Goal: Task Accomplishment & Management: Use online tool/utility

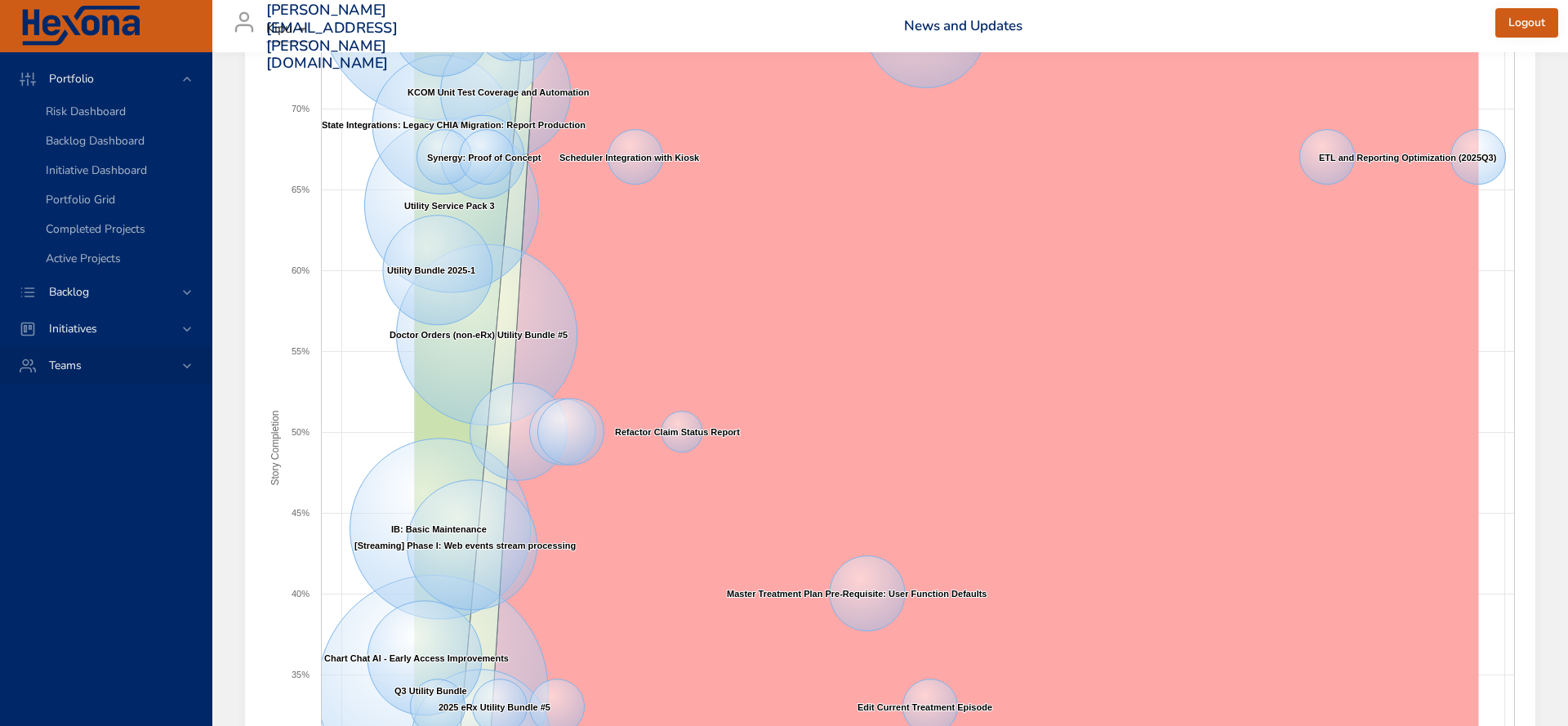
scroll to position [474, 0]
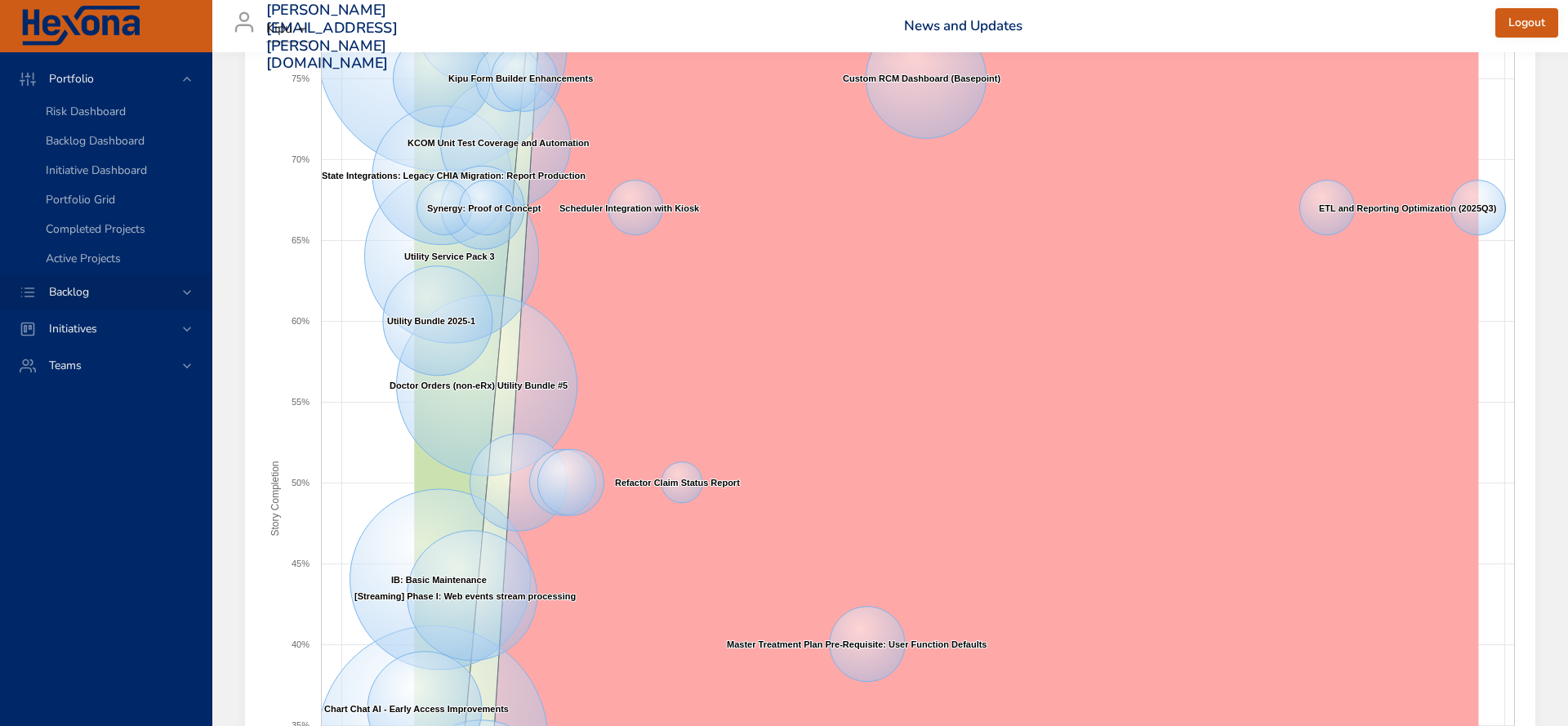
click at [98, 295] on span "Backlog" at bounding box center [69, 292] width 66 height 16
click at [88, 148] on span "Backlog Details" at bounding box center [85, 148] width 78 height 16
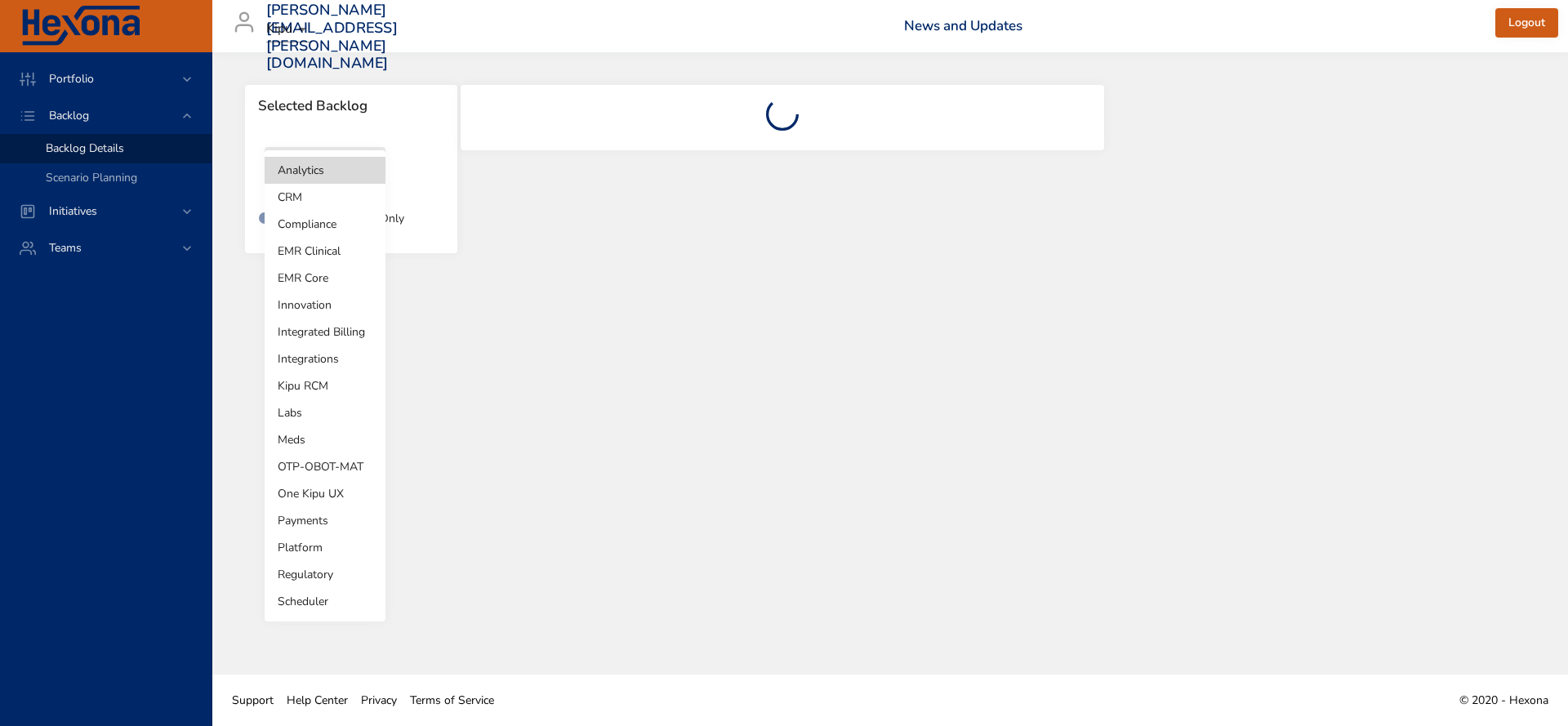
click at [371, 173] on body "Portfolio Backlog Backlog Details Scenario Planning Initiatives Teams [PERSON_N…" at bounding box center [784, 363] width 1568 height 726
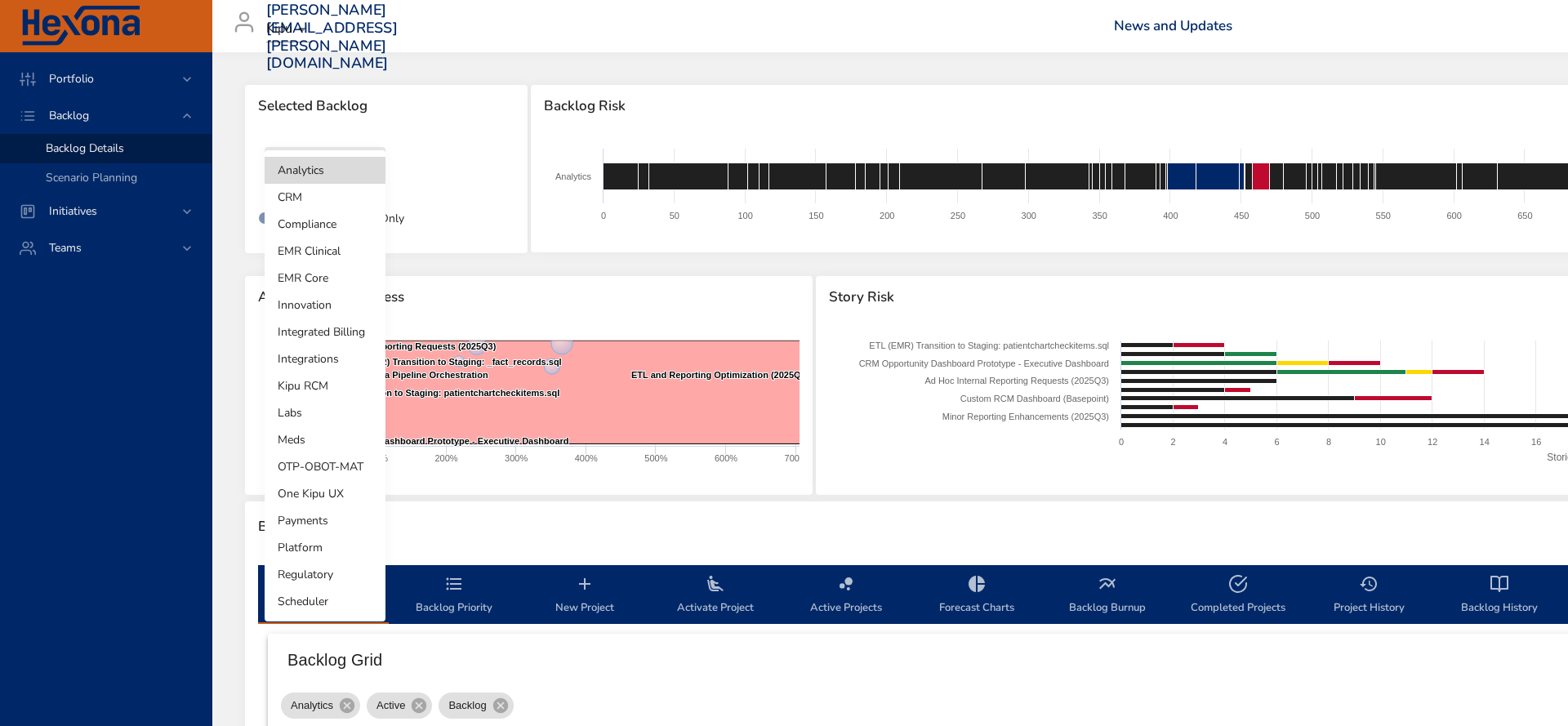
click at [326, 355] on li "Integrations" at bounding box center [324, 358] width 121 height 27
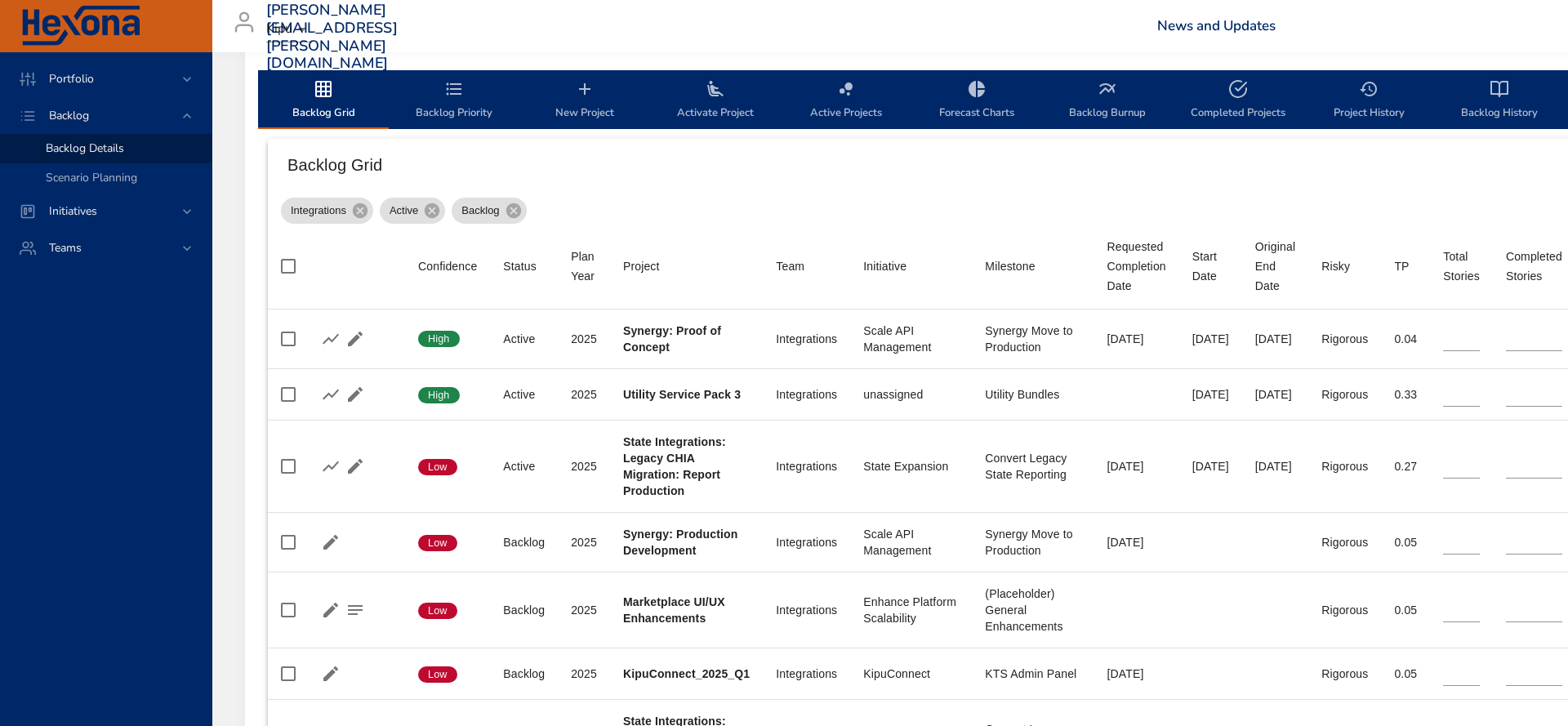
scroll to position [495, 1]
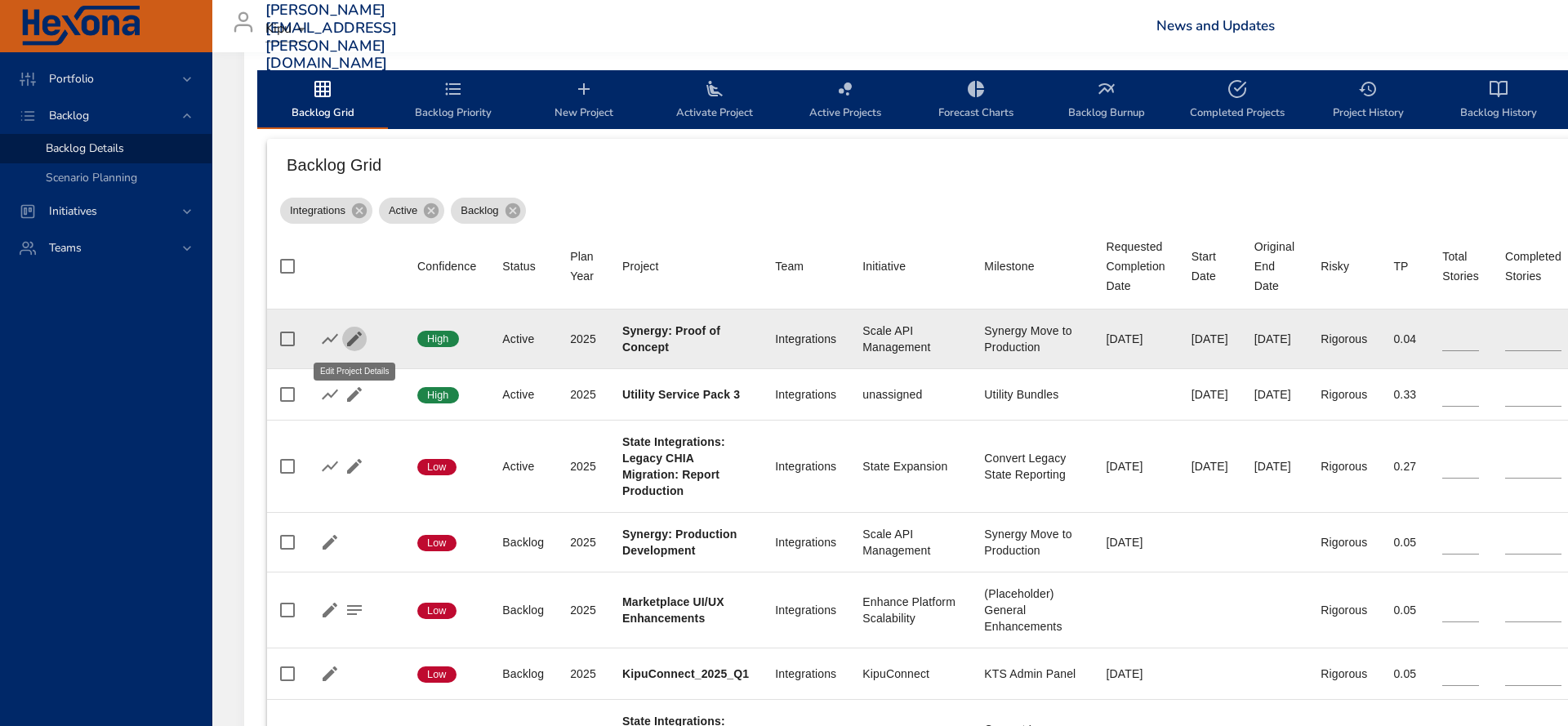
click at [354, 342] on icon "button" at bounding box center [354, 338] width 15 height 15
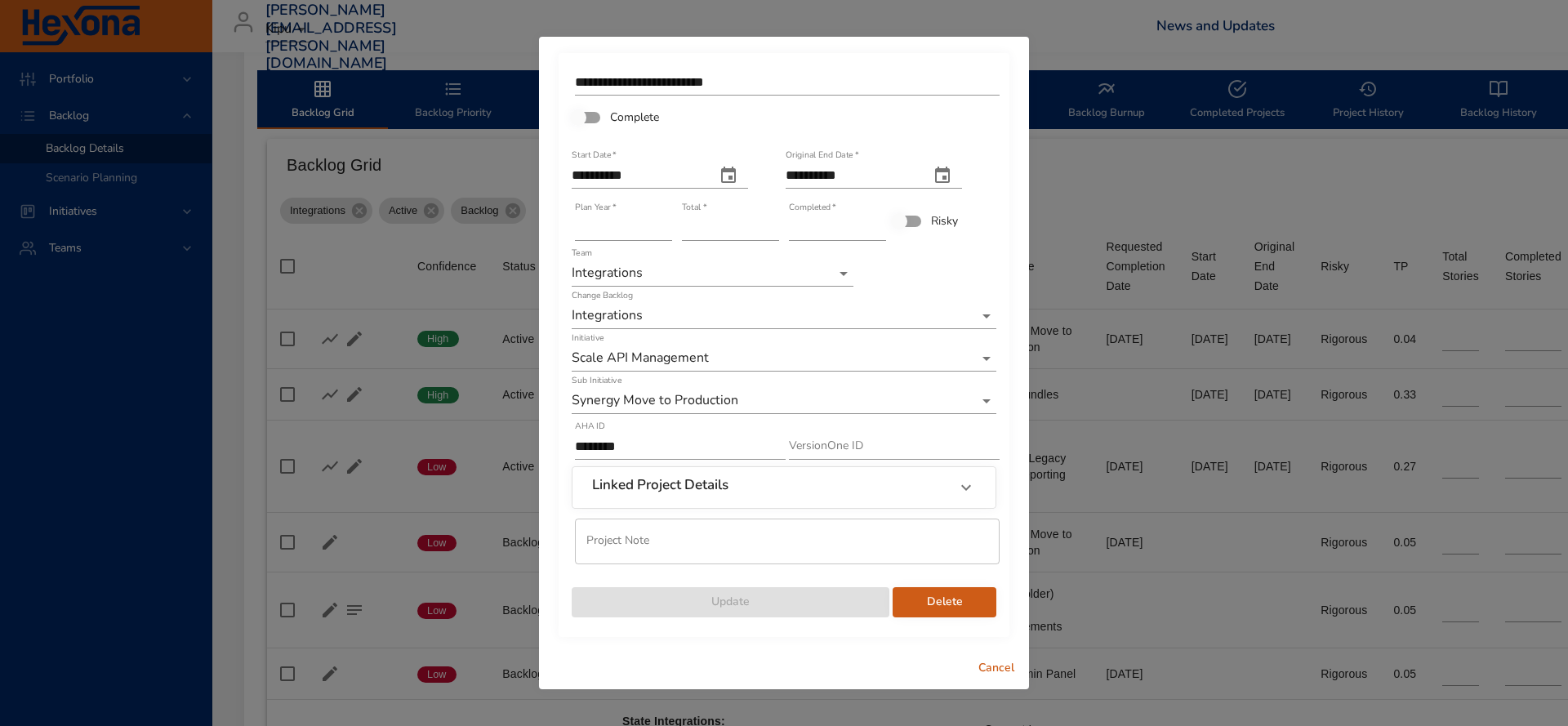
click at [789, 488] on div "Linked Project Details" at bounding box center [769, 487] width 355 height 21
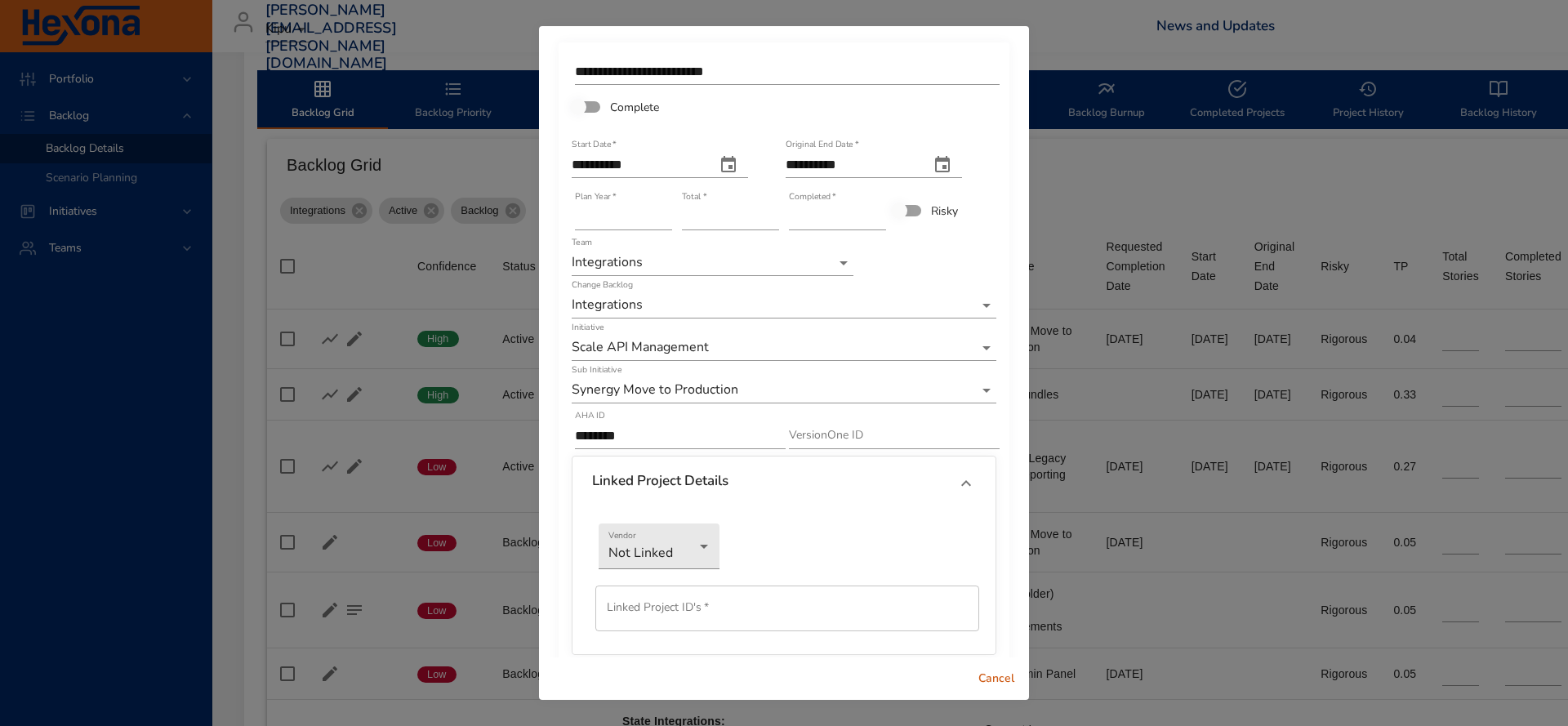
click at [965, 482] on icon at bounding box center [966, 483] width 10 height 6
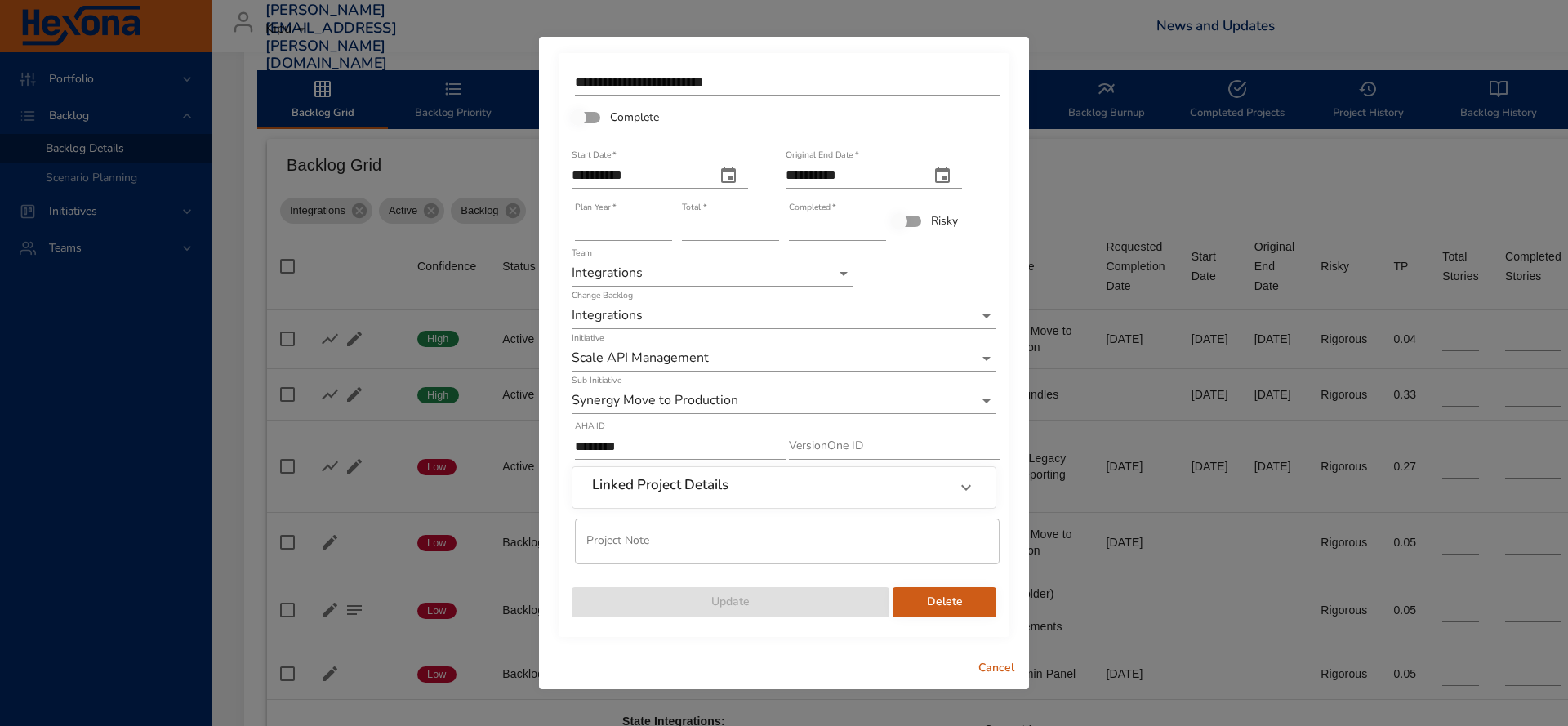
click at [999, 666] on span "Cancel" at bounding box center [996, 669] width 39 height 21
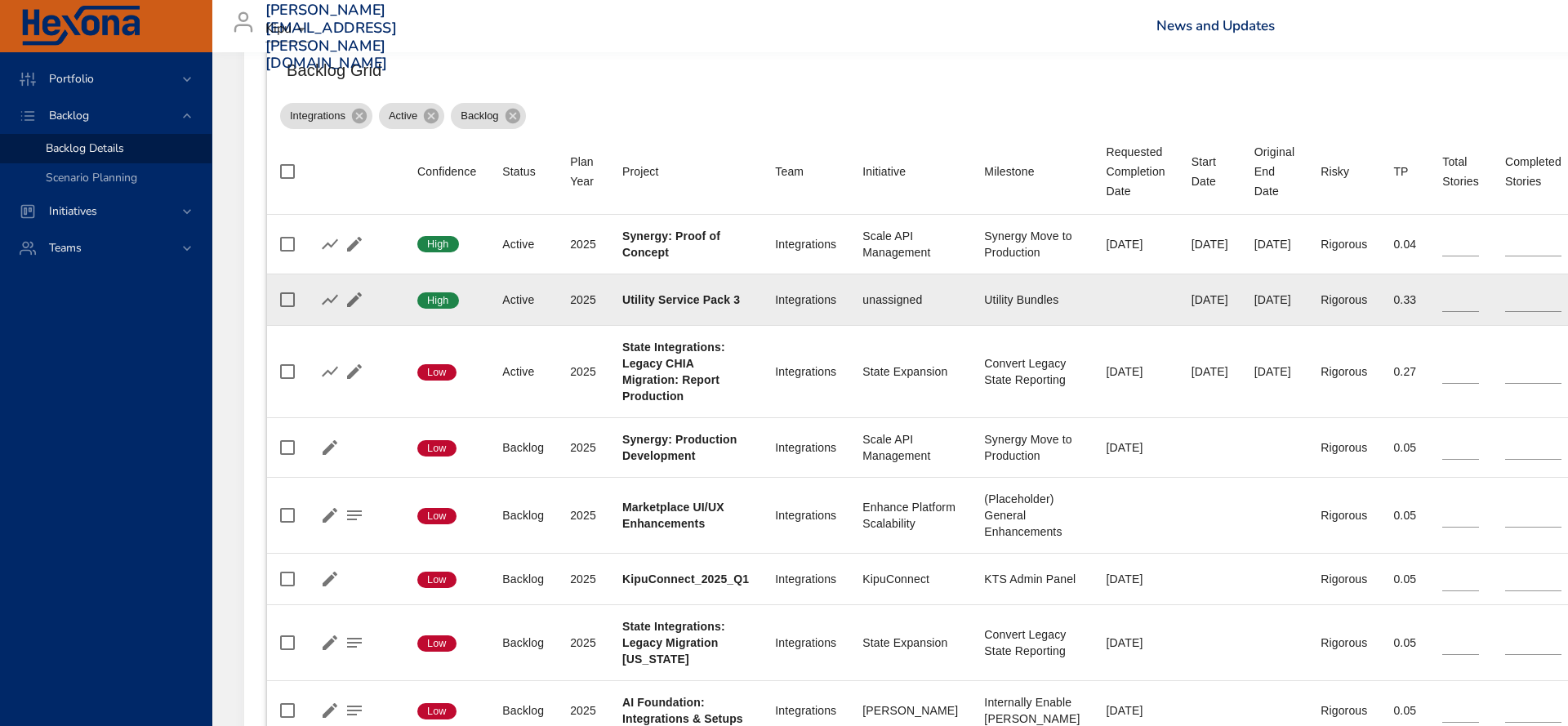
scroll to position [592, 1]
click at [355, 298] on icon "button" at bounding box center [354, 297] width 15 height 15
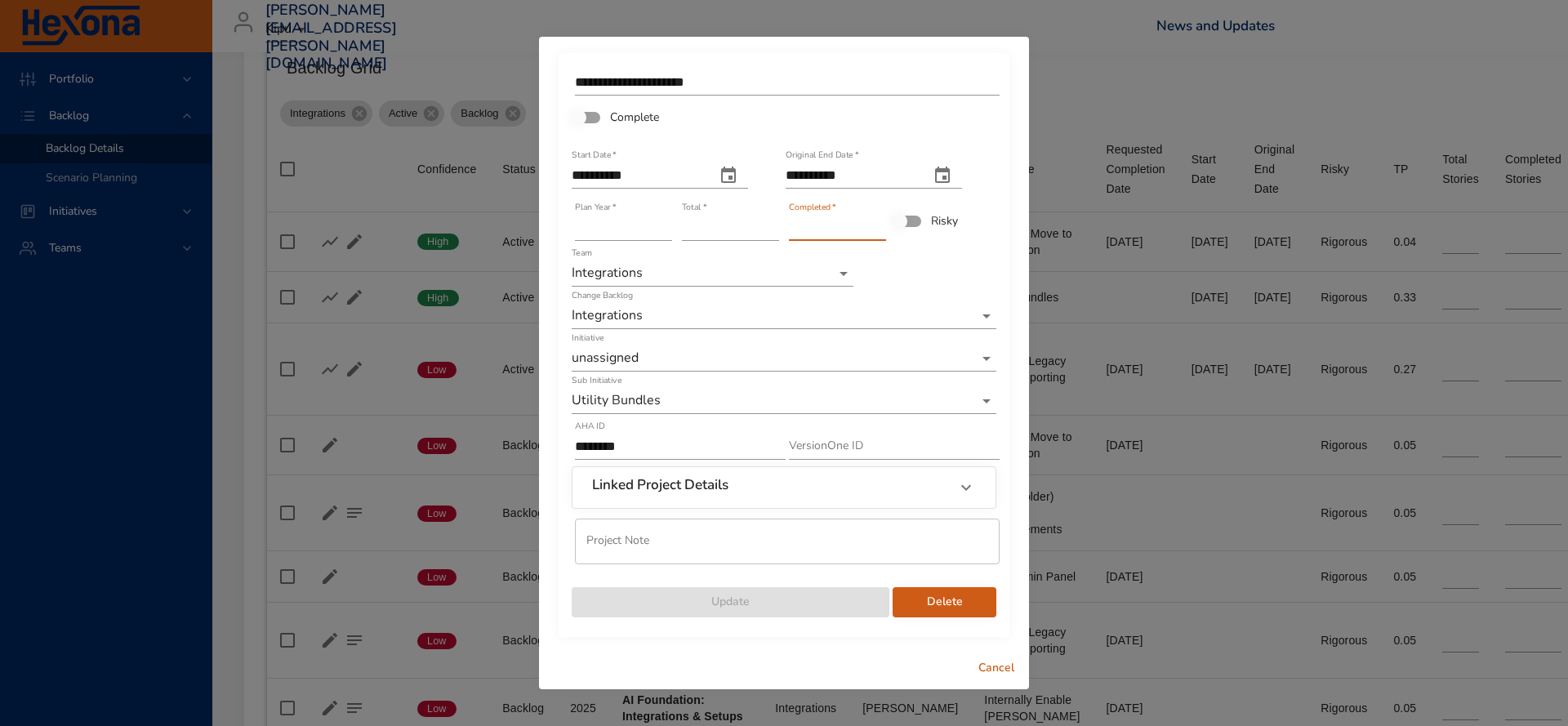
drag, startPoint x: 813, startPoint y: 226, endPoint x: 741, endPoint y: 227, distance: 72.0
click at [741, 227] on div "**********" at bounding box center [784, 342] width 428 height 555
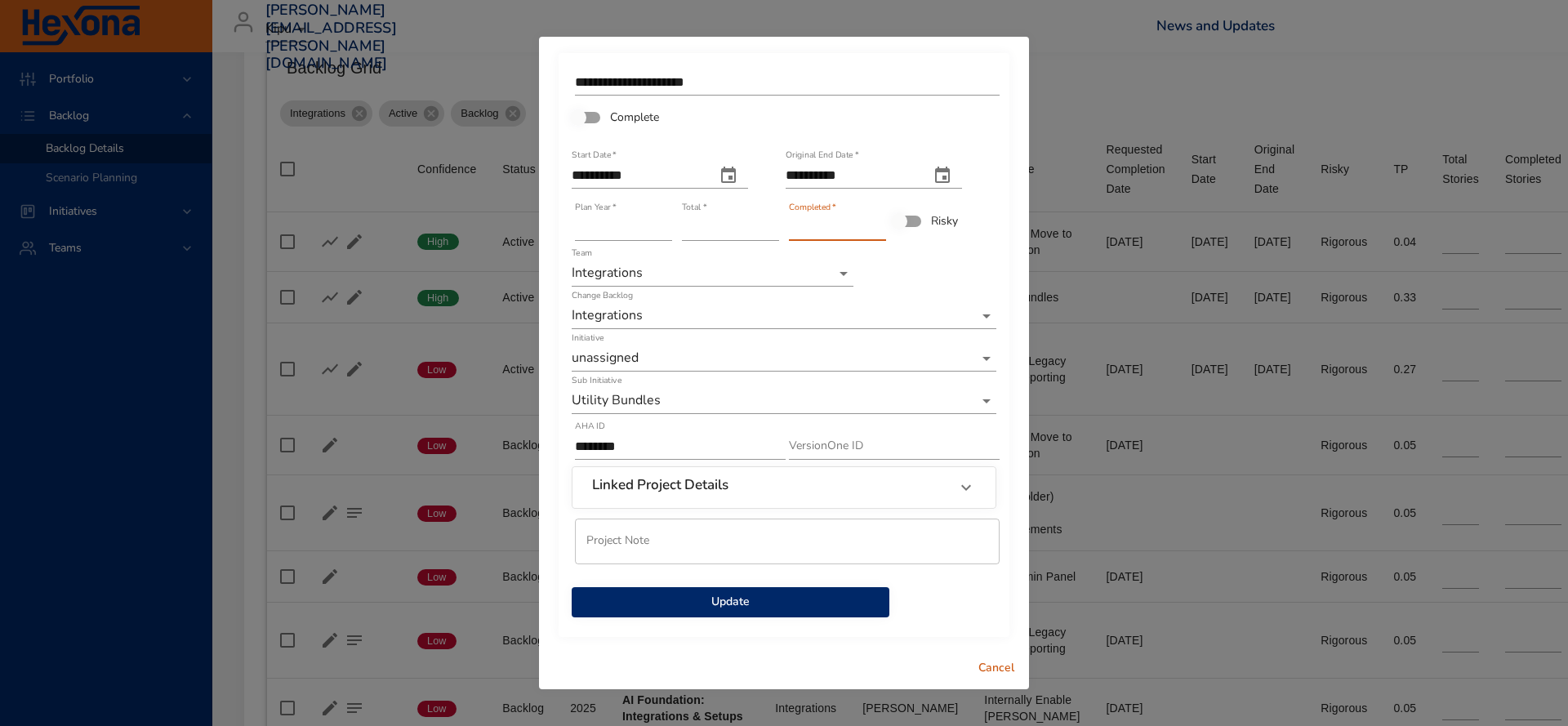
type input "**"
drag, startPoint x: 722, startPoint y: 232, endPoint x: 592, endPoint y: 232, distance: 130.0
click at [592, 232] on div "**********" at bounding box center [784, 342] width 428 height 555
type input "**"
click at [737, 598] on span "Update" at bounding box center [730, 603] width 291 height 21
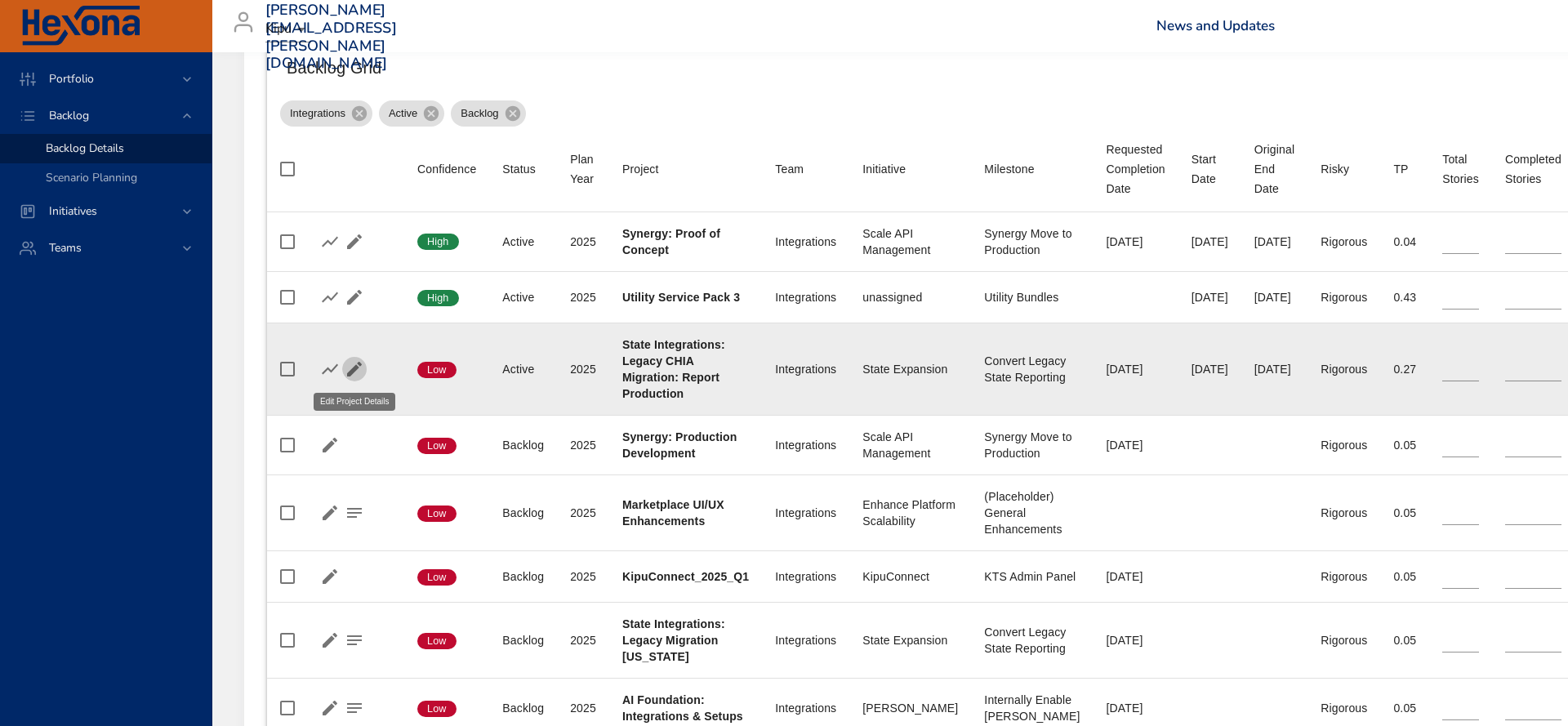
click at [356, 371] on icon "button" at bounding box center [354, 369] width 20 height 20
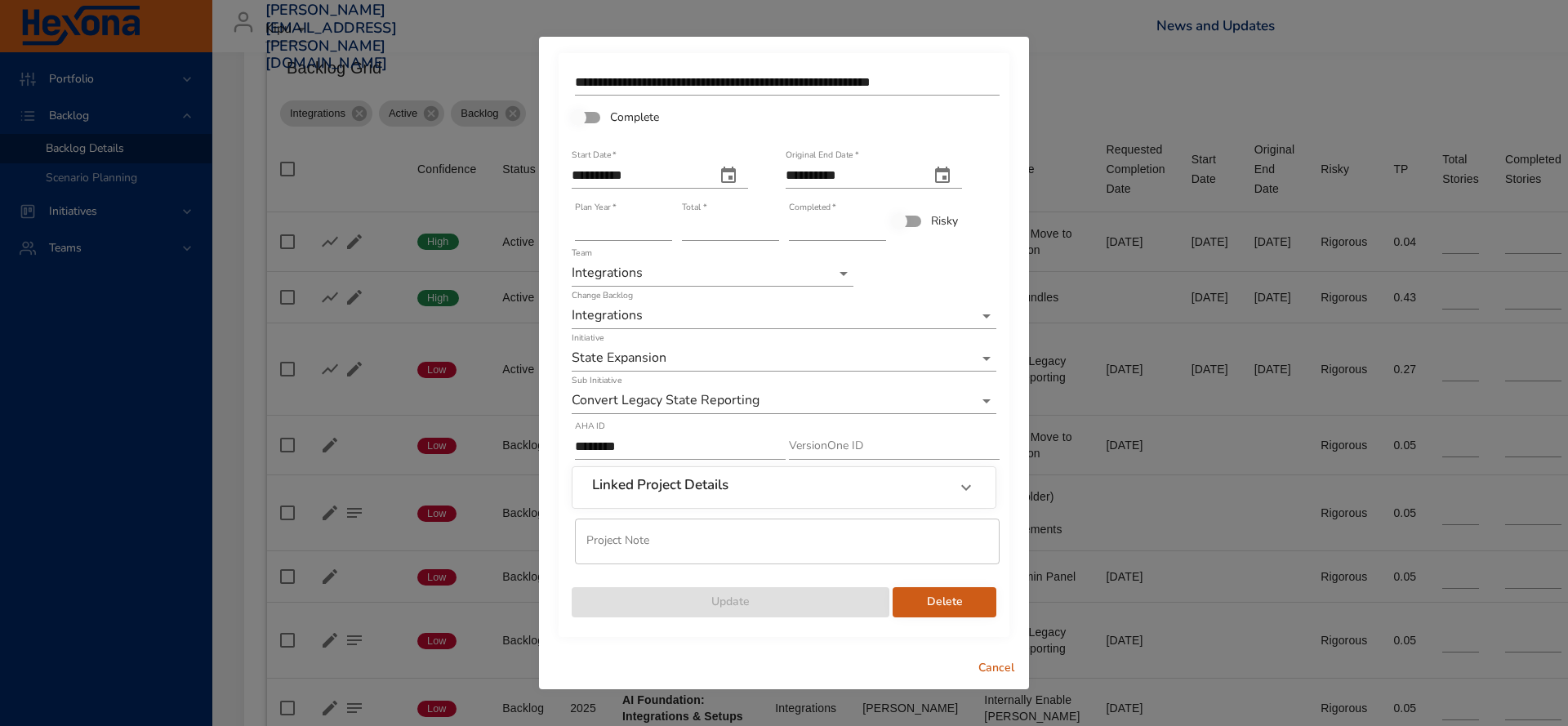
click at [853, 226] on input "**" at bounding box center [838, 228] width 97 height 26
drag, startPoint x: 853, startPoint y: 226, endPoint x: 710, endPoint y: 226, distance: 143.0
click at [710, 226] on div "**********" at bounding box center [784, 342] width 428 height 555
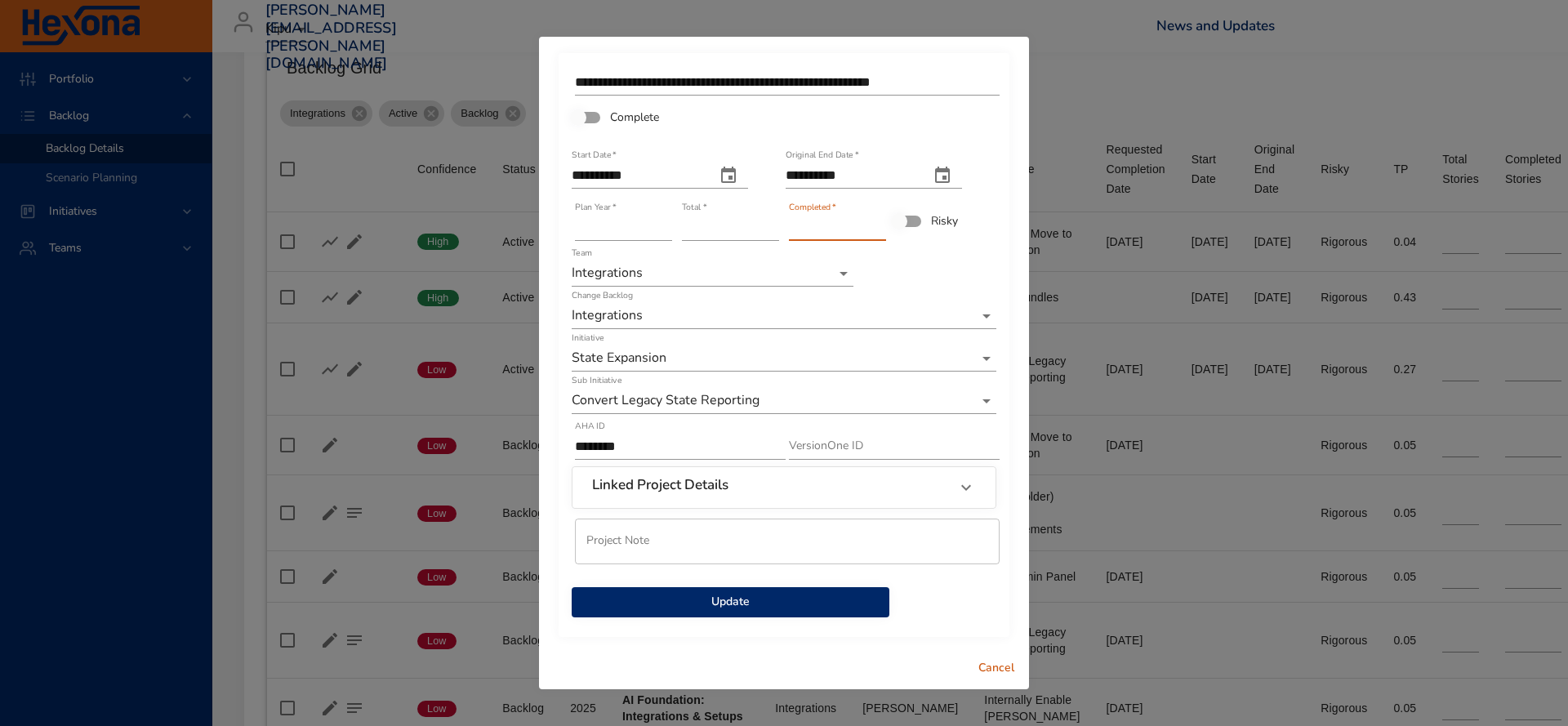
type input "**"
click at [719, 598] on span "Update" at bounding box center [730, 603] width 291 height 21
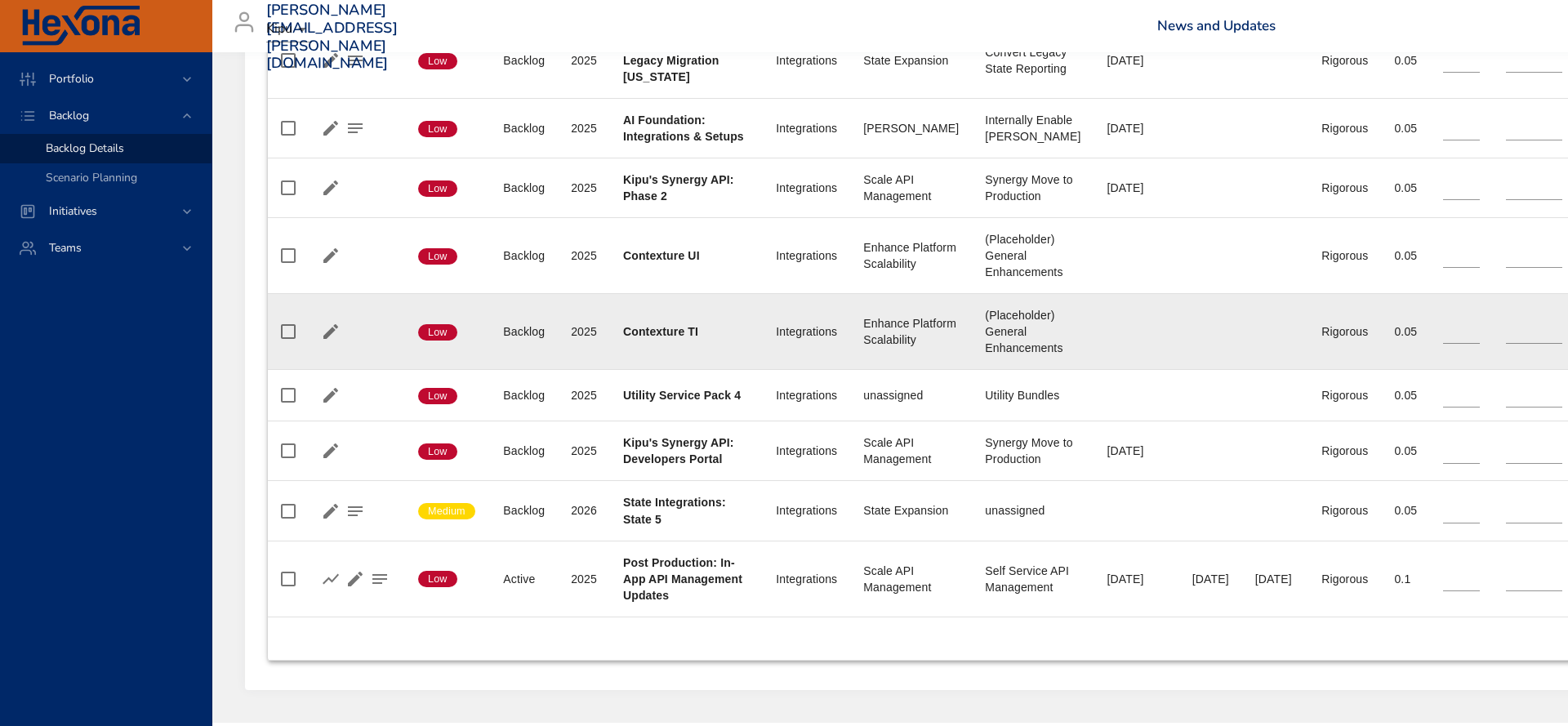
scroll to position [1181, 0]
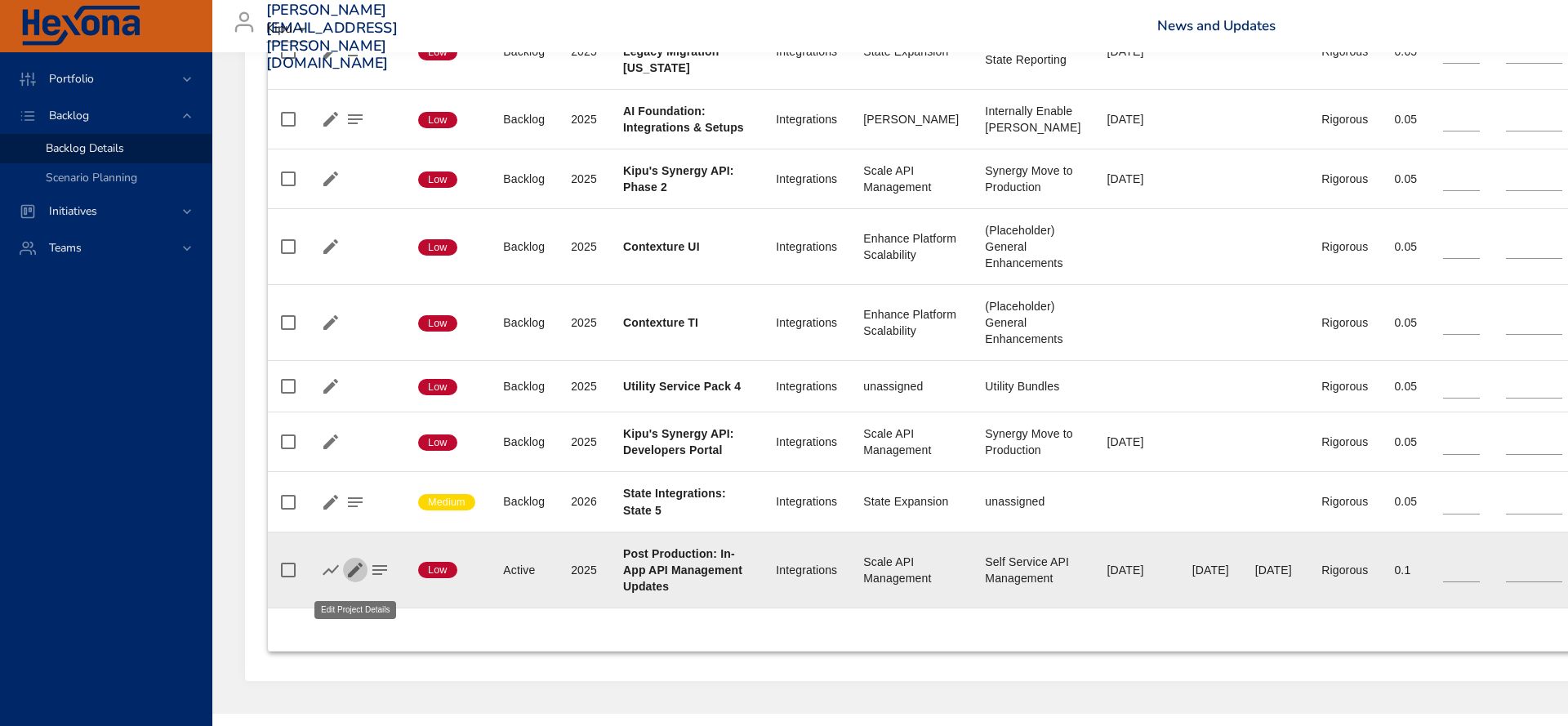
click at [359, 579] on icon "button" at bounding box center [355, 570] width 20 height 20
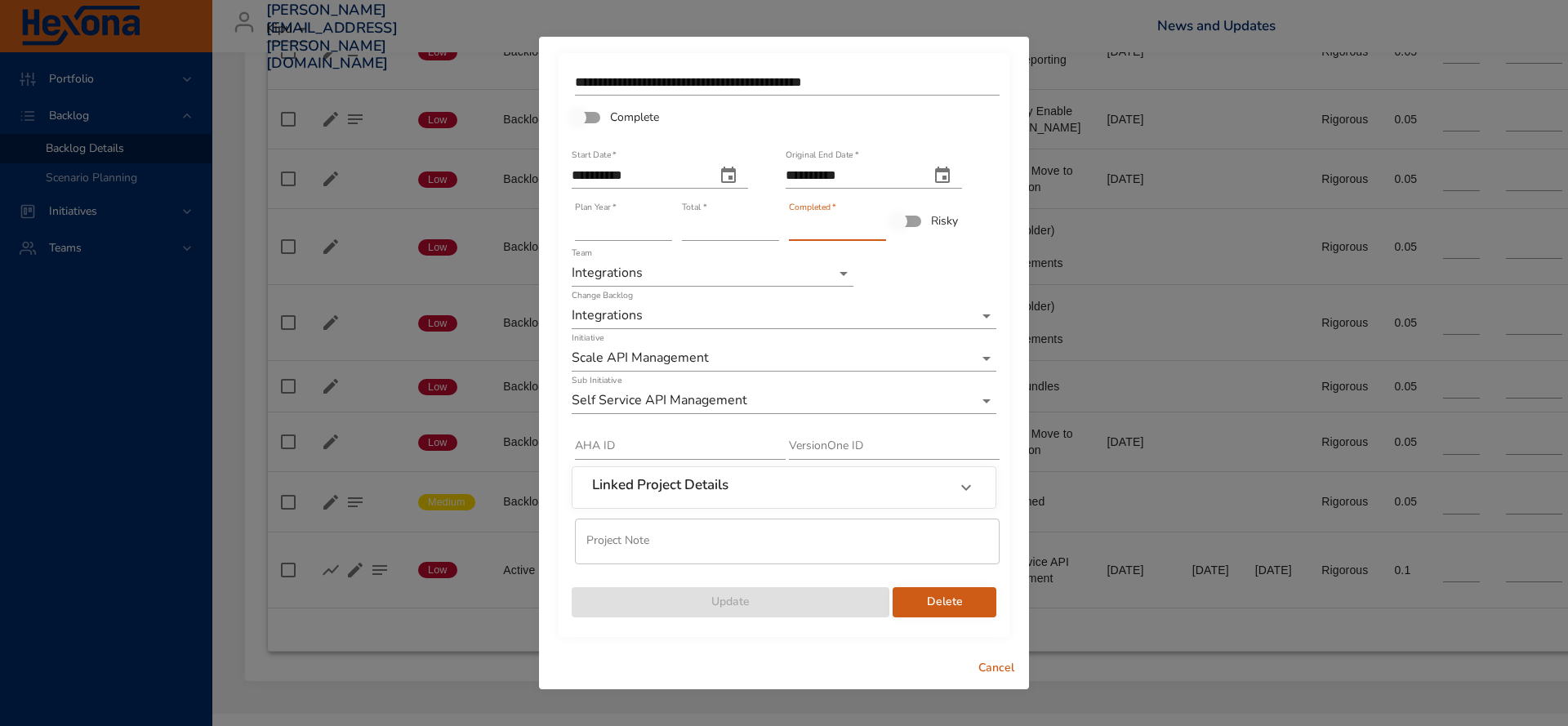
drag, startPoint x: 814, startPoint y: 227, endPoint x: 746, endPoint y: 228, distance: 68.0
click at [746, 228] on div "**********" at bounding box center [784, 342] width 428 height 555
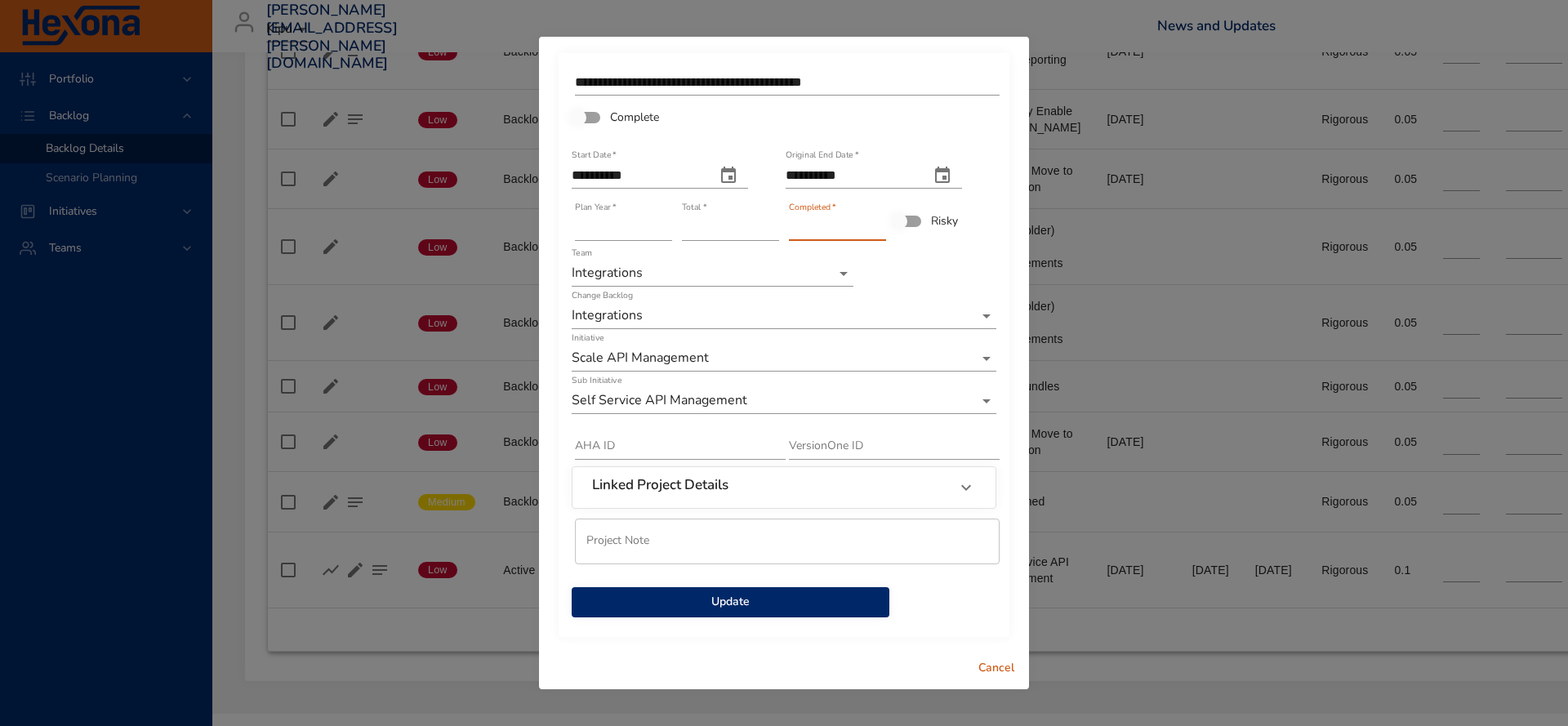
type input "*"
click at [722, 597] on span "Update" at bounding box center [730, 603] width 291 height 21
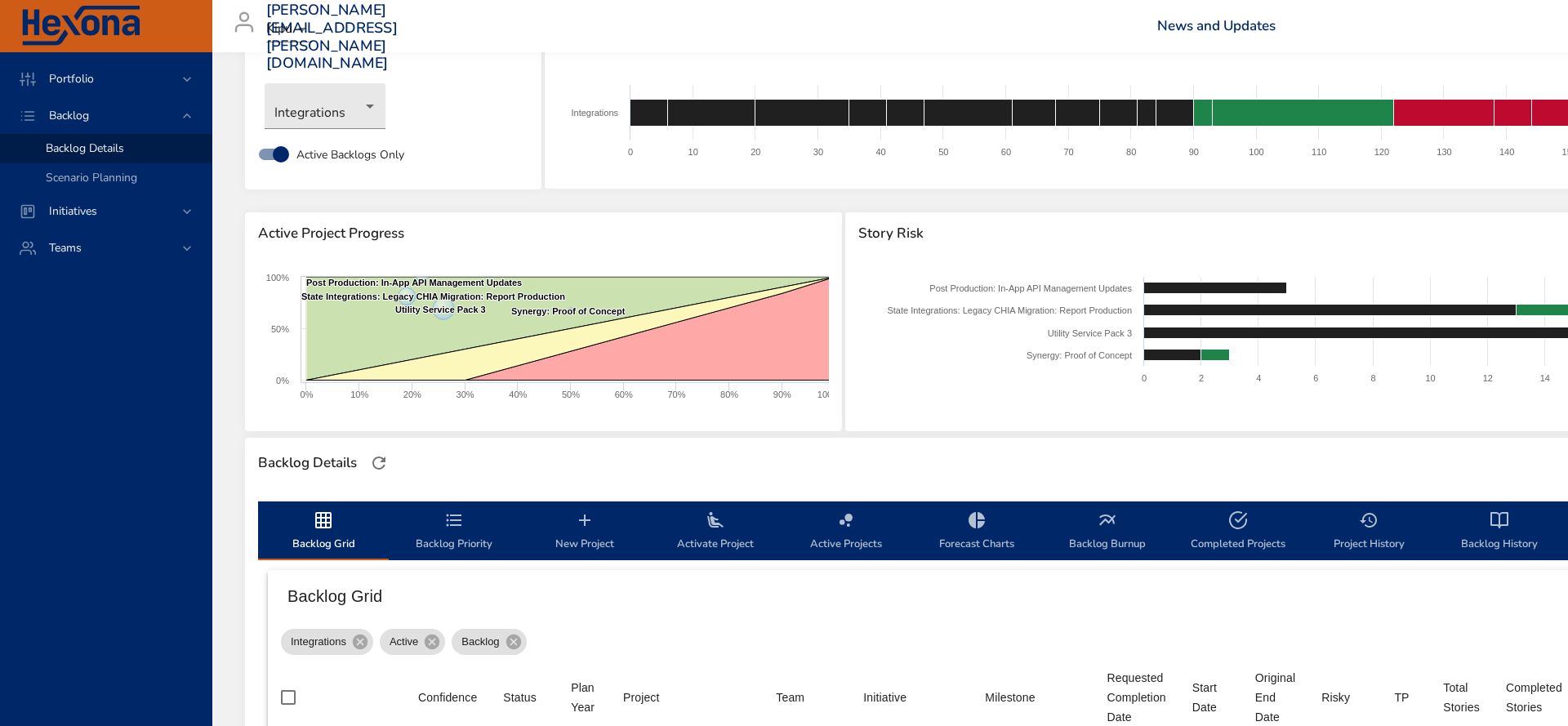
scroll to position [0, 0]
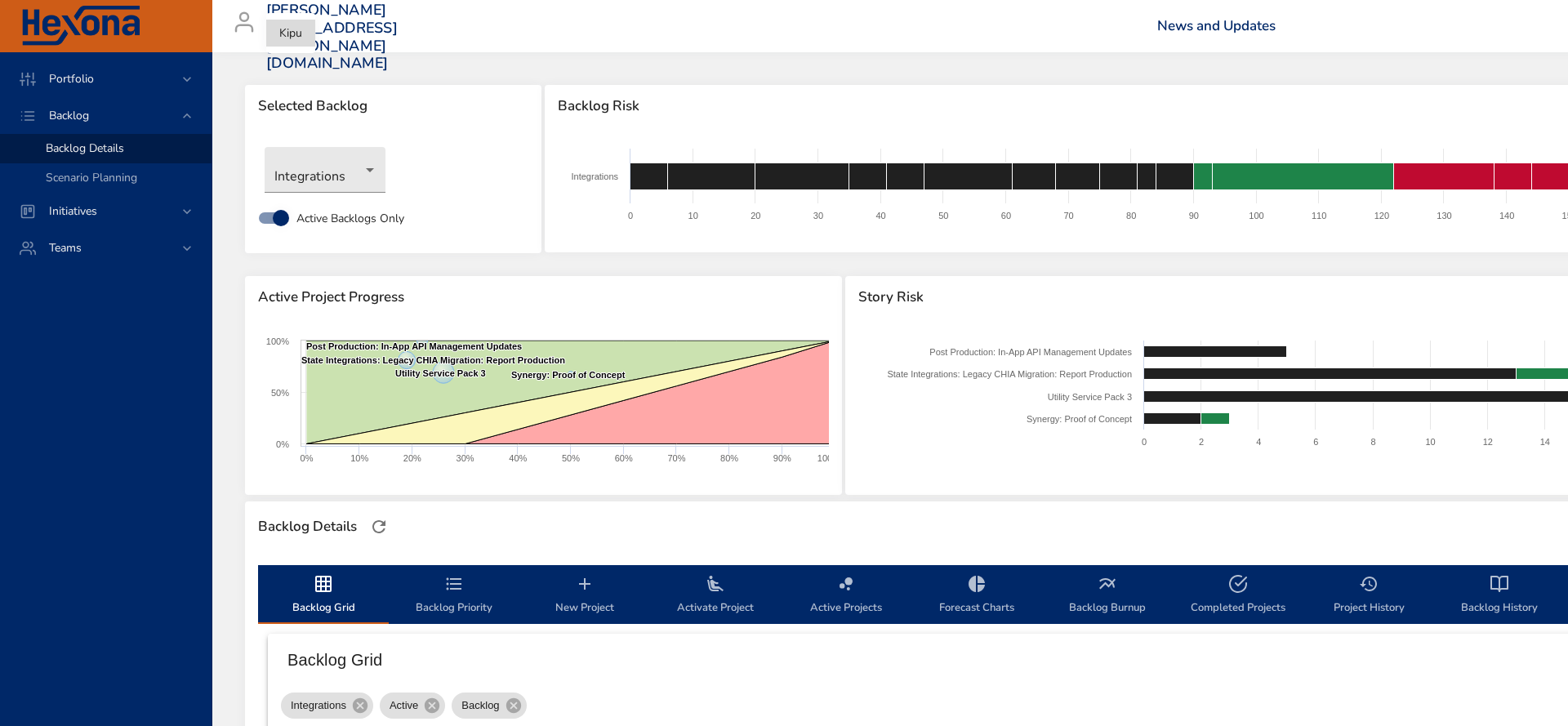
click at [298, 29] on body "Portfolio Backlog Backlog Details Scenario Planning Initiatives Teams [PERSON_N…" at bounding box center [784, 363] width 1568 height 726
click at [362, 180] on div at bounding box center [784, 363] width 1568 height 726
click at [371, 167] on body "Portfolio Backlog Backlog Details Scenario Planning Initiatives Teams [PERSON_N…" at bounding box center [784, 363] width 1568 height 726
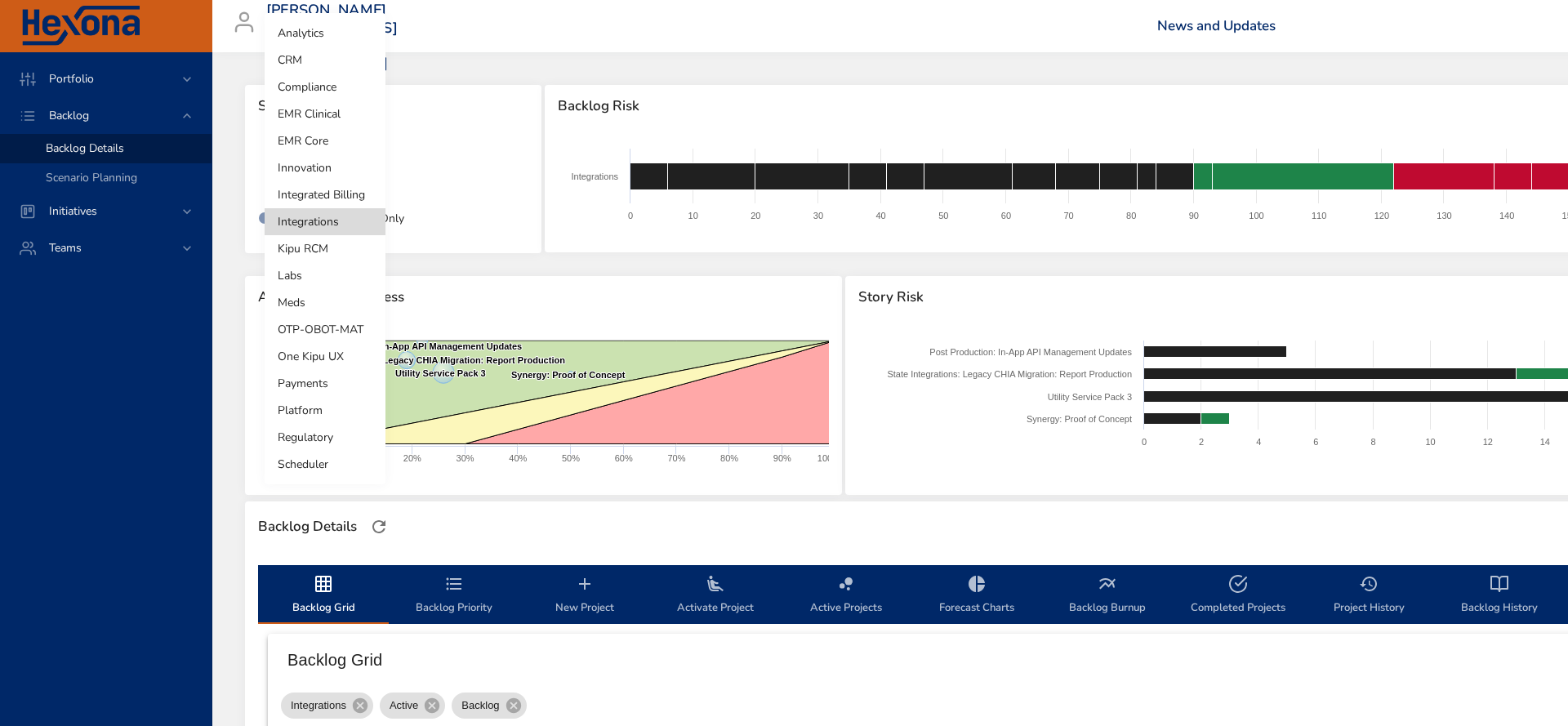
click at [304, 304] on li "Meds" at bounding box center [324, 302] width 121 height 27
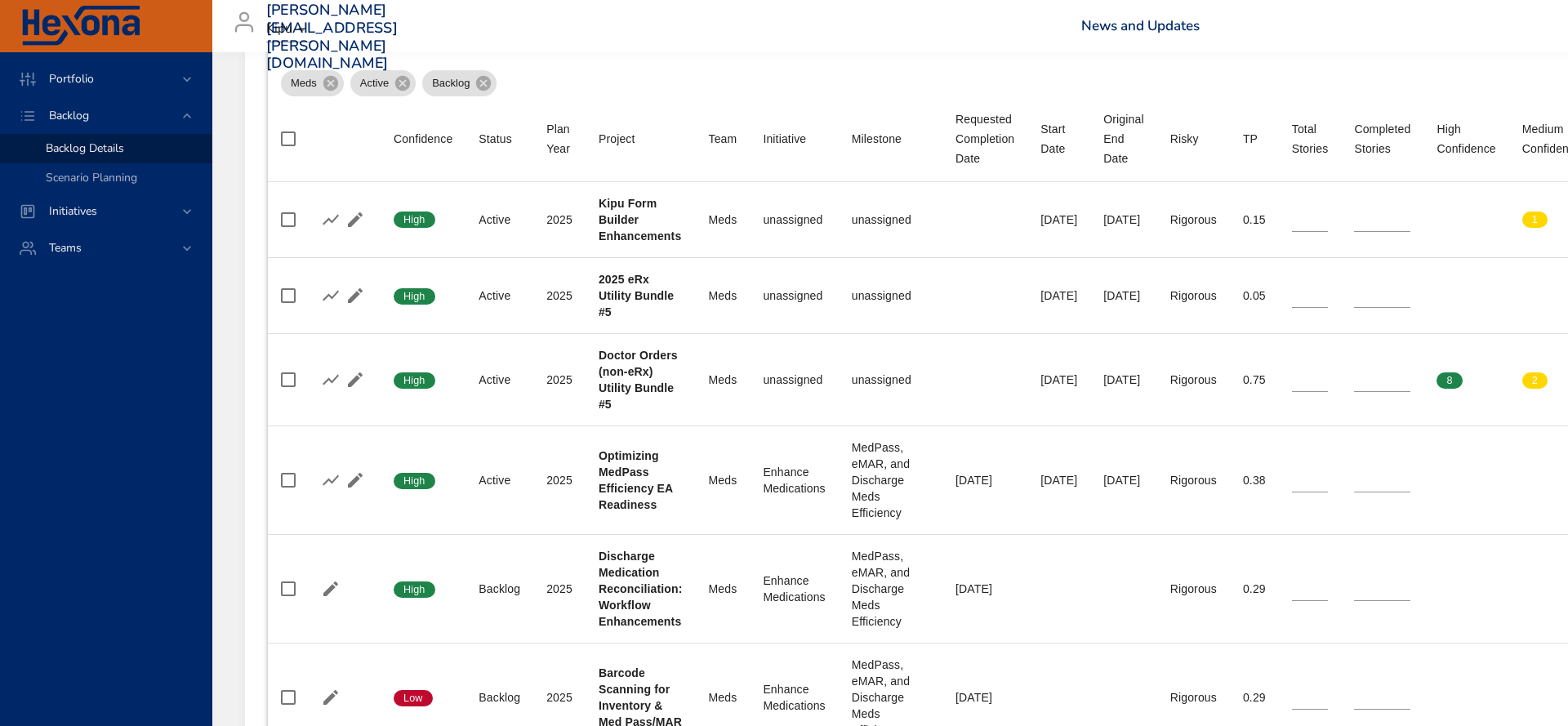
scroll to position [625, 0]
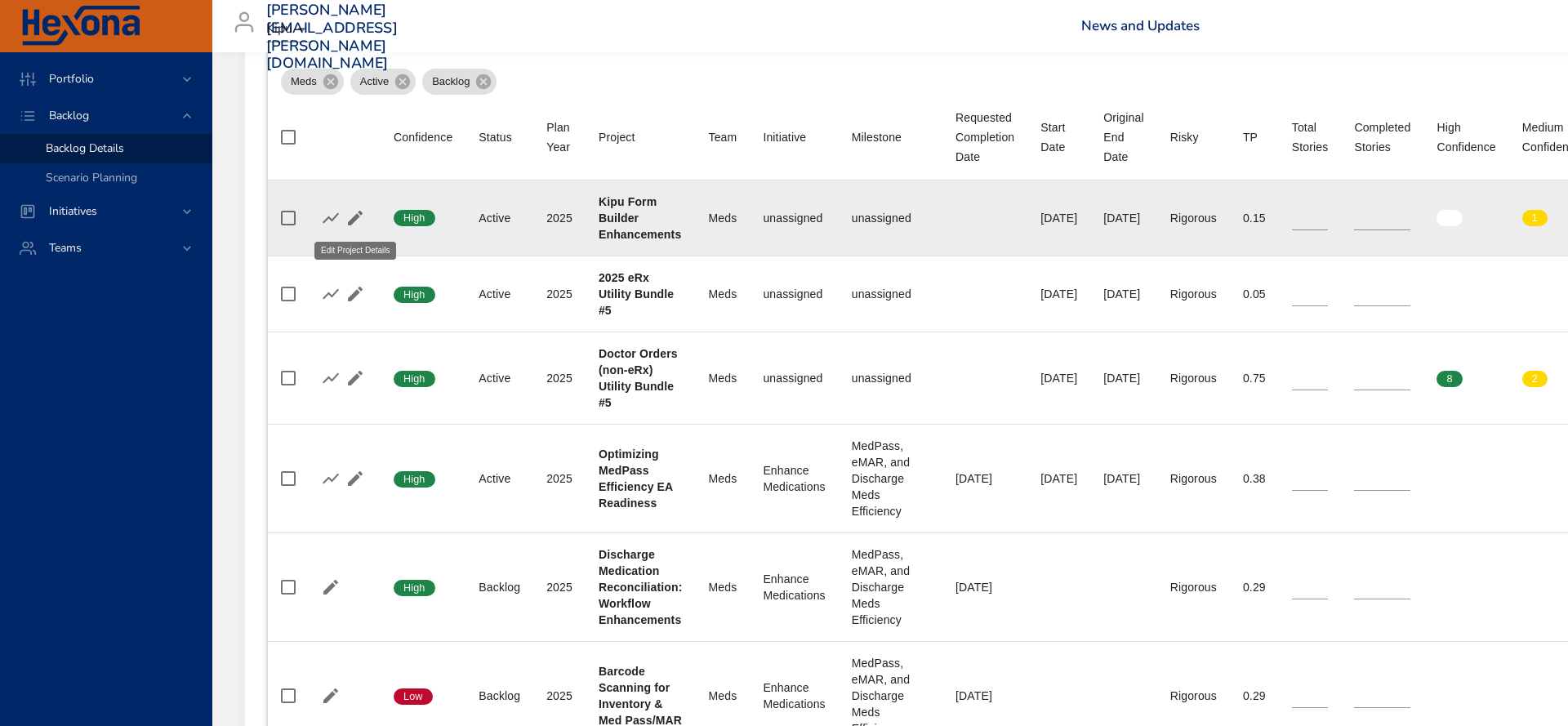
click at [357, 219] on icon "button" at bounding box center [355, 218] width 20 height 20
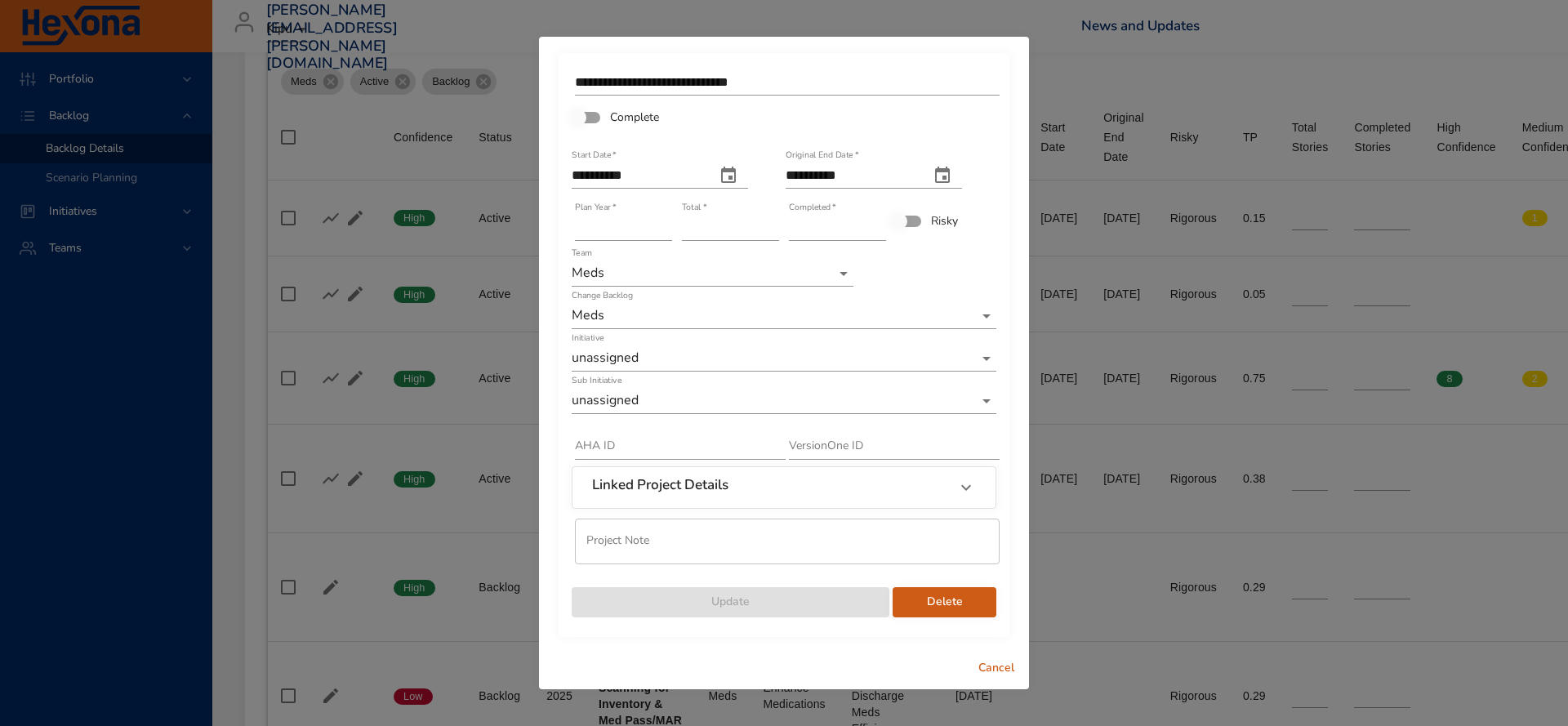
click at [965, 492] on icon at bounding box center [966, 487] width 20 height 20
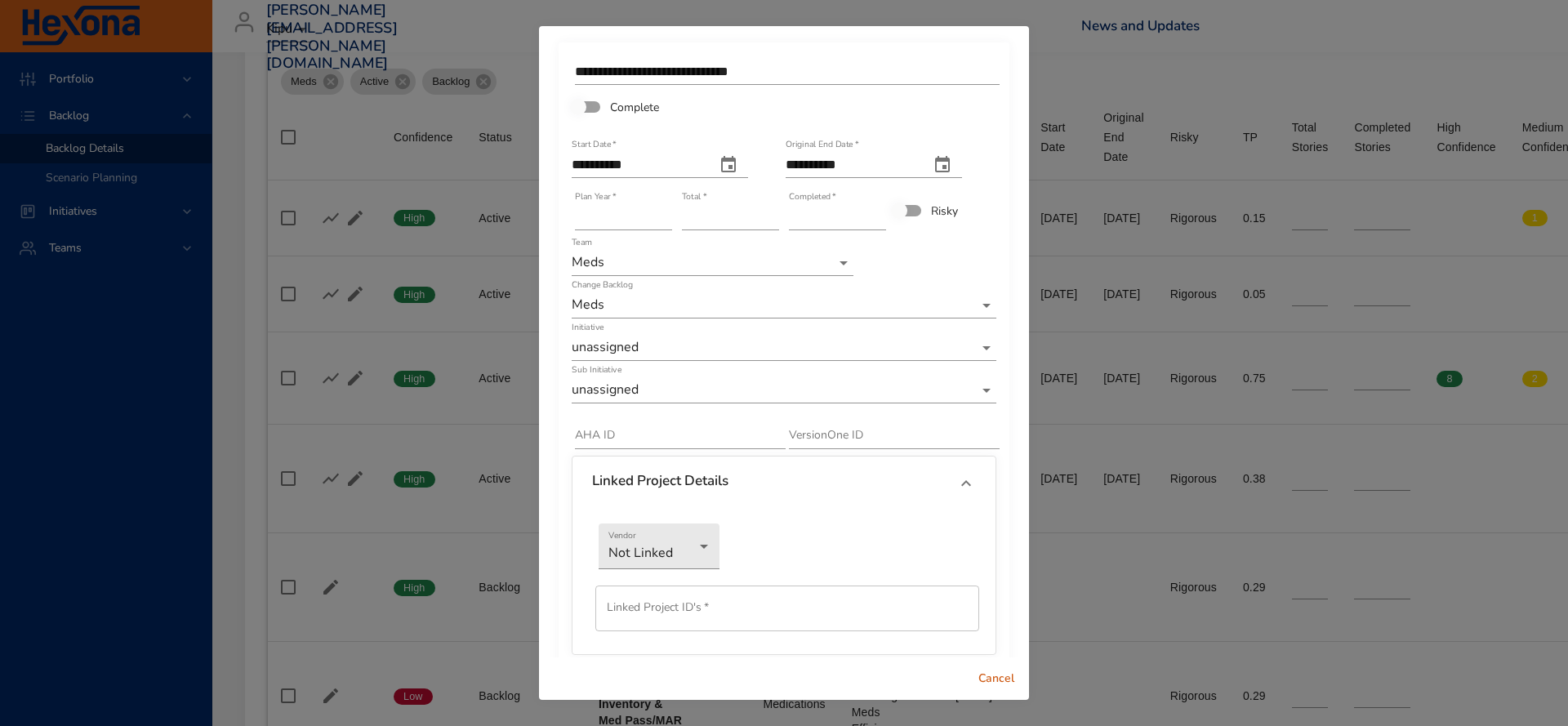
click at [1082, 38] on div "**********" at bounding box center [784, 363] width 1568 height 726
click at [997, 684] on span "Cancel" at bounding box center [996, 679] width 39 height 21
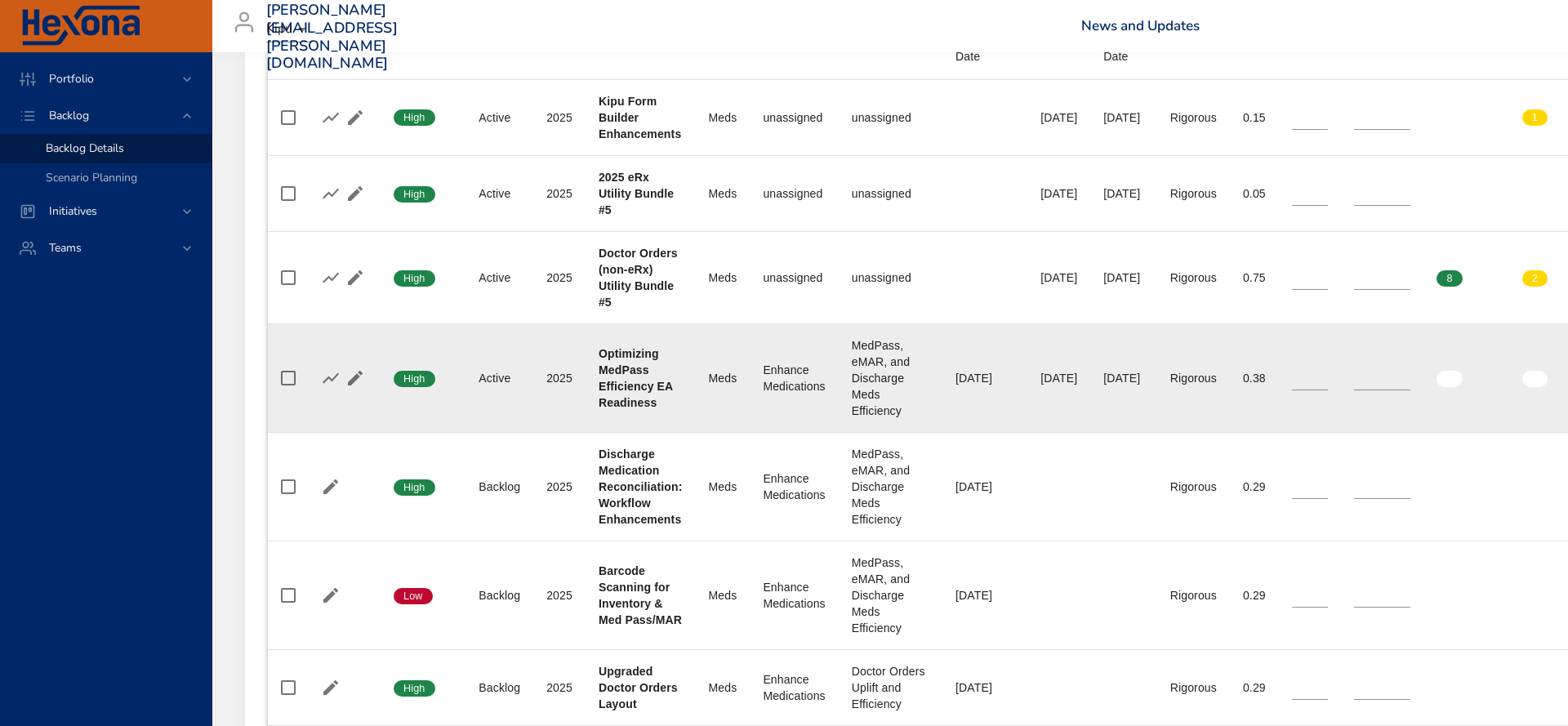
scroll to position [732, 0]
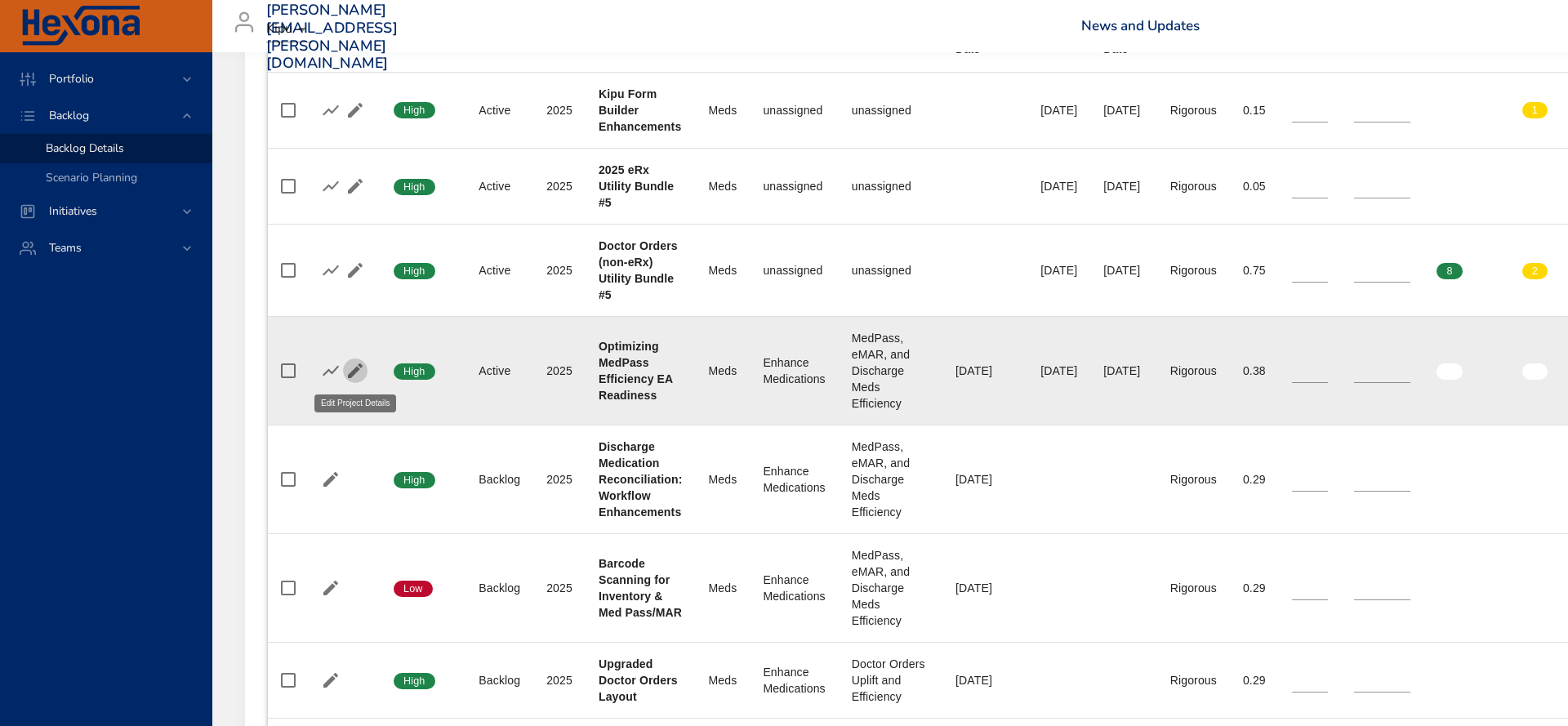
click at [353, 367] on icon "button" at bounding box center [355, 370] width 20 height 20
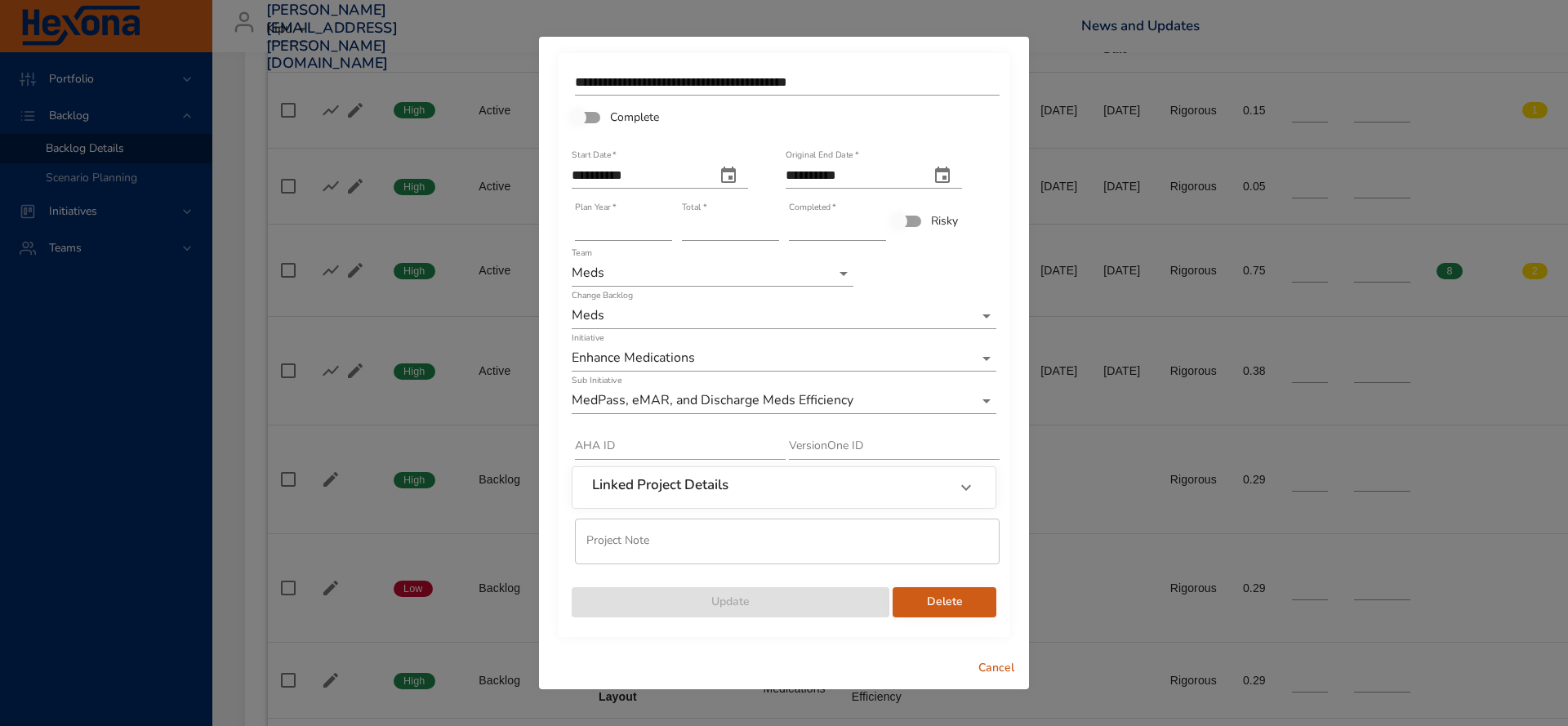
click at [965, 491] on icon at bounding box center [966, 487] width 20 height 20
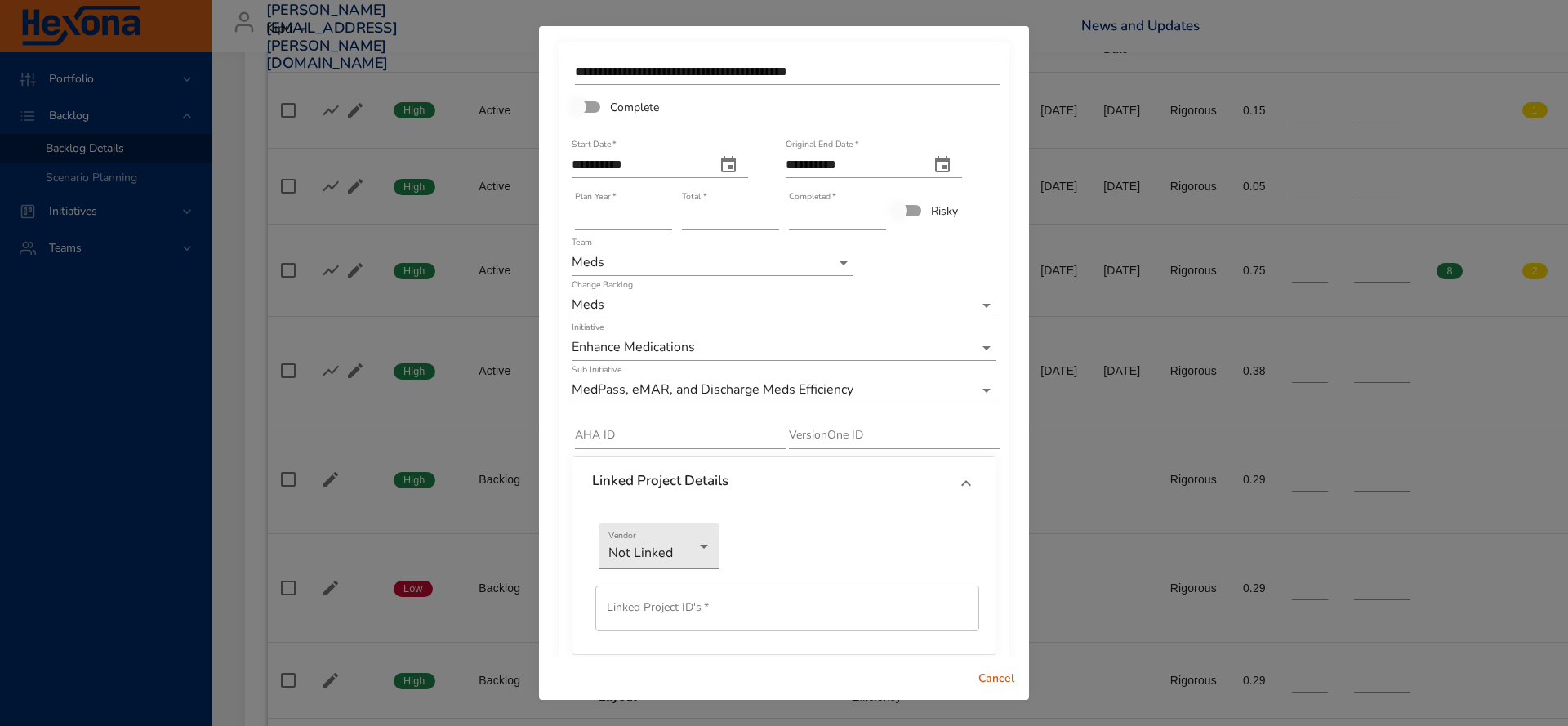
click at [990, 679] on span "Cancel" at bounding box center [996, 679] width 39 height 21
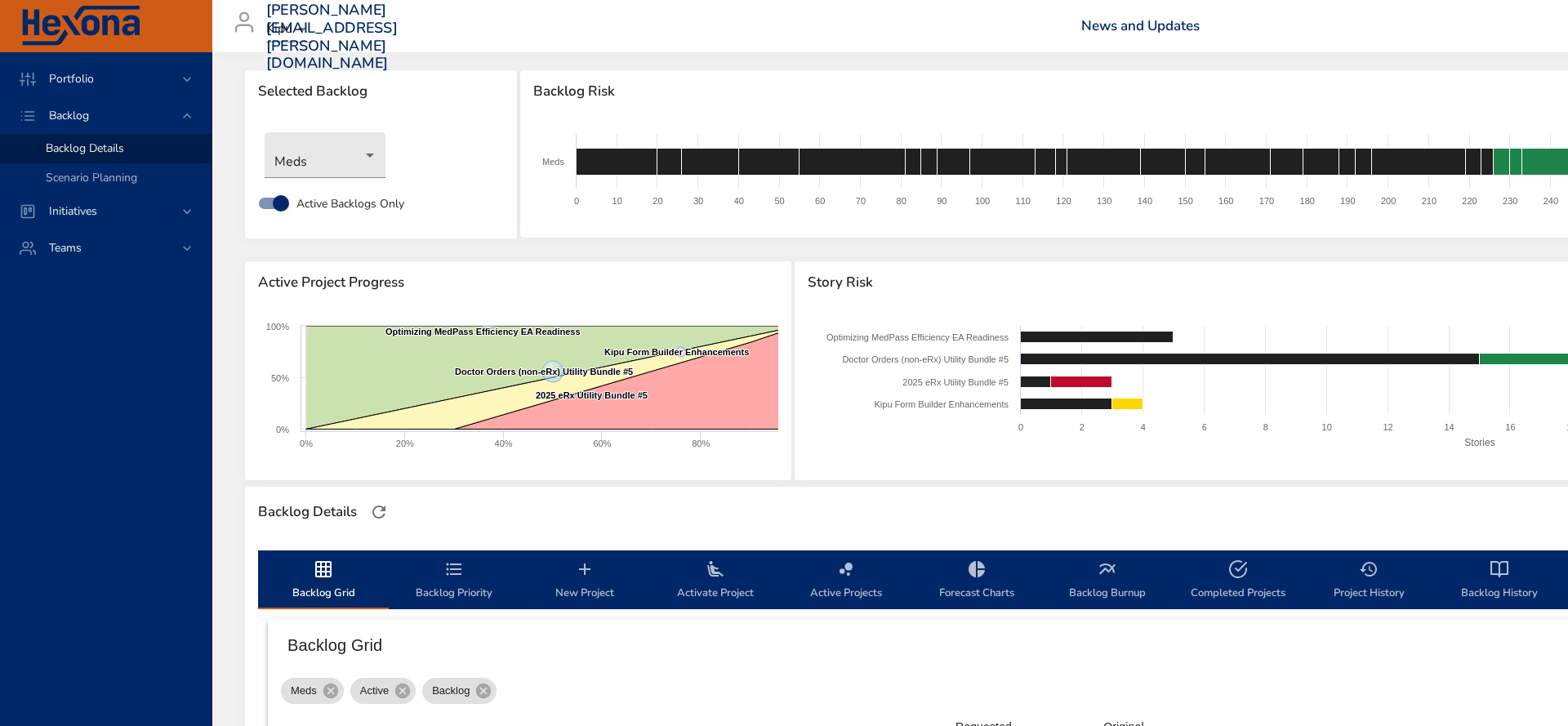
scroll to position [0, 0]
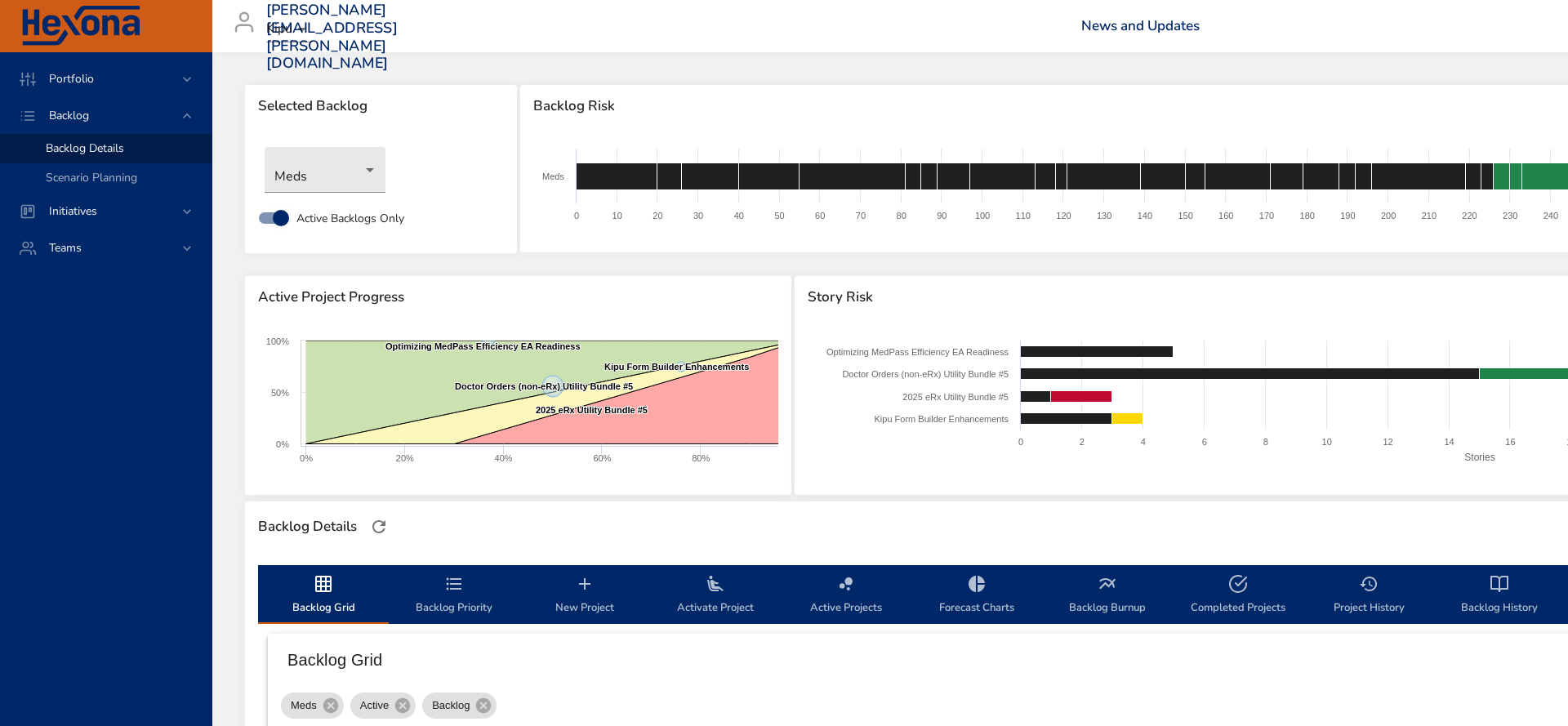
click at [620, 26] on div "[PERSON_NAME][EMAIL_ADDRESS][PERSON_NAME][DOMAIN_NAME] Kipu News and Updates Lo…" at bounding box center [1068, 26] width 1692 height 52
click at [352, 199] on div "Meds" at bounding box center [381, 170] width 249 height 62
click at [349, 173] on body "Portfolio Backlog Backlog Details Scenario Planning Initiatives Teams [PERSON_N…" at bounding box center [784, 363] width 1568 height 726
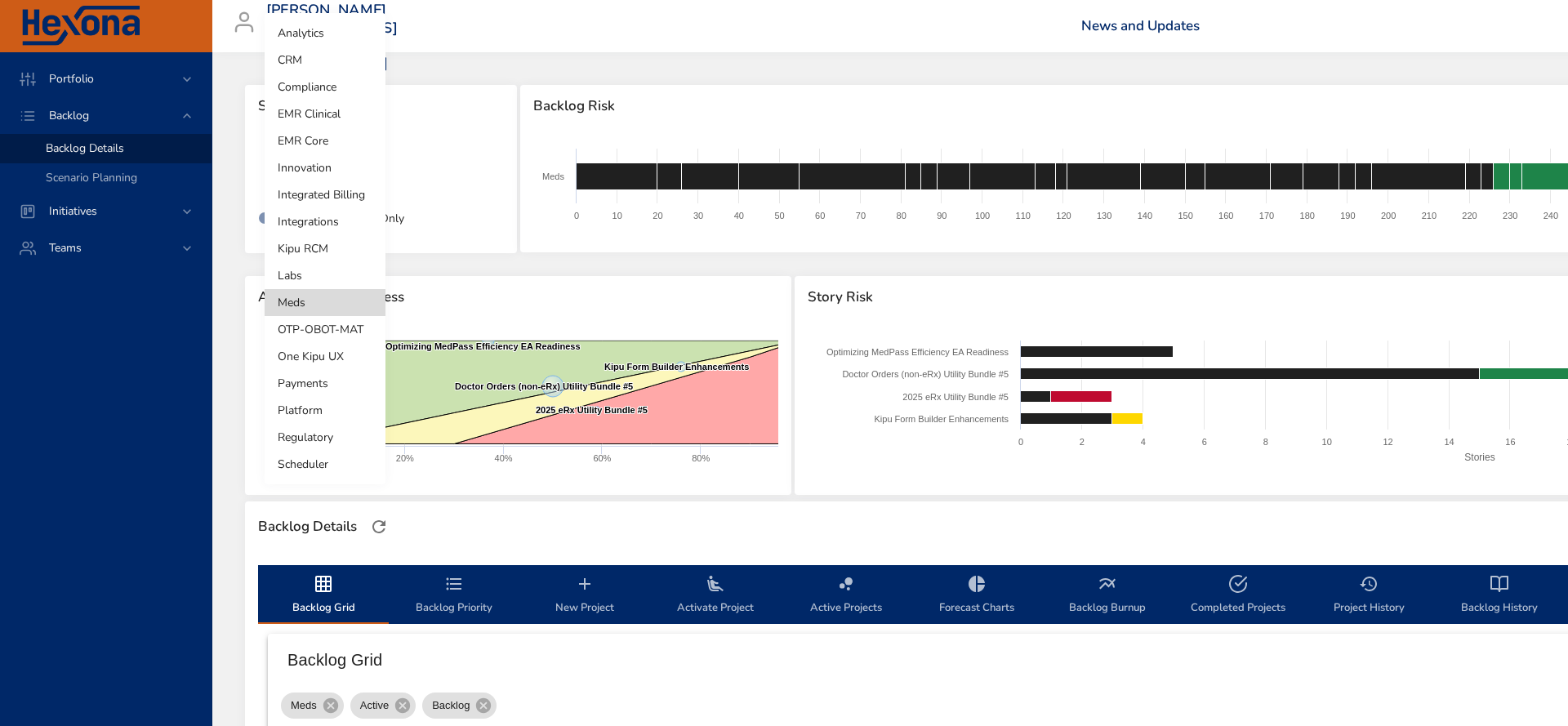
click at [317, 222] on li "Integrations" at bounding box center [324, 221] width 121 height 27
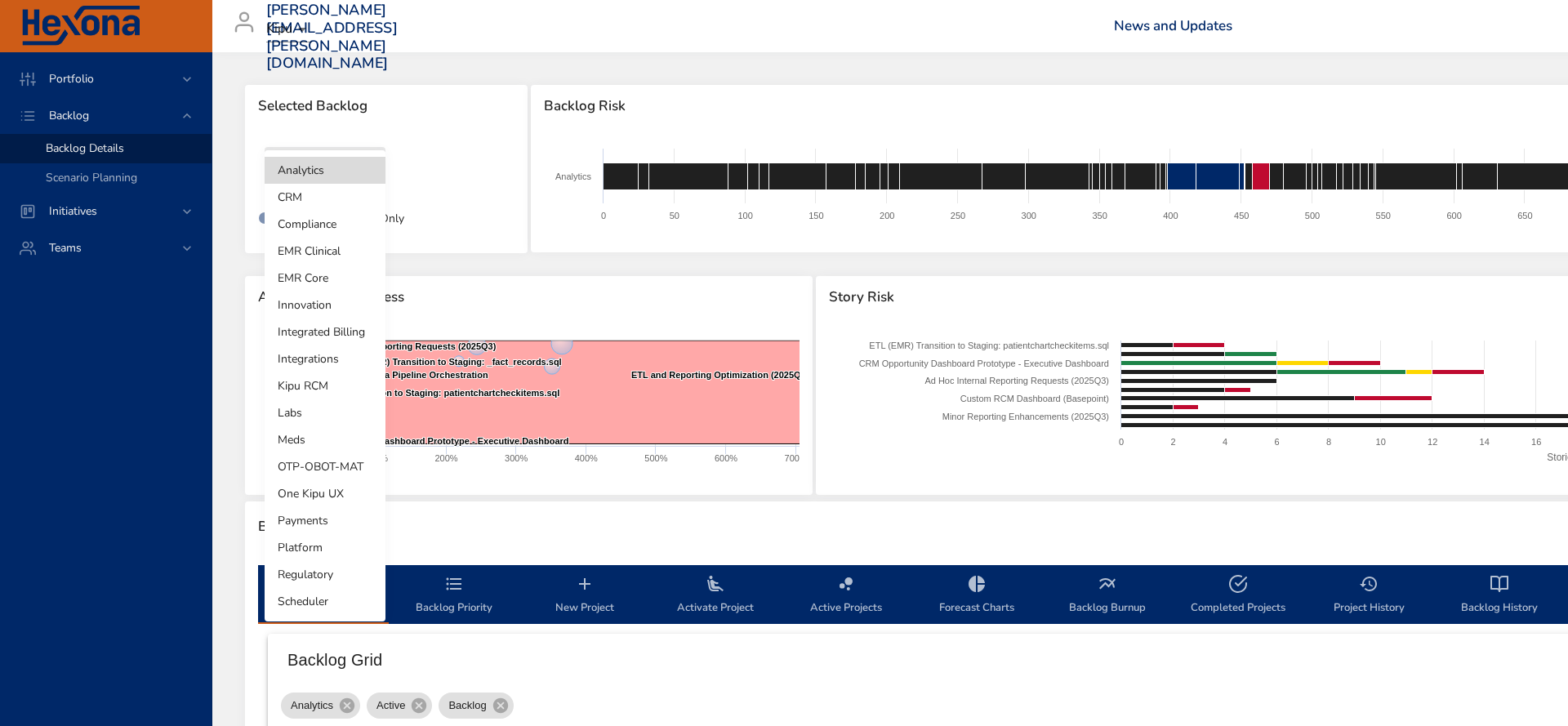
click at [366, 167] on body "Portfolio Backlog Backlog Details Scenario Planning Initiatives Teams jeremy.de…" at bounding box center [784, 363] width 1568 height 726
click at [313, 361] on li "Integrations" at bounding box center [324, 358] width 121 height 27
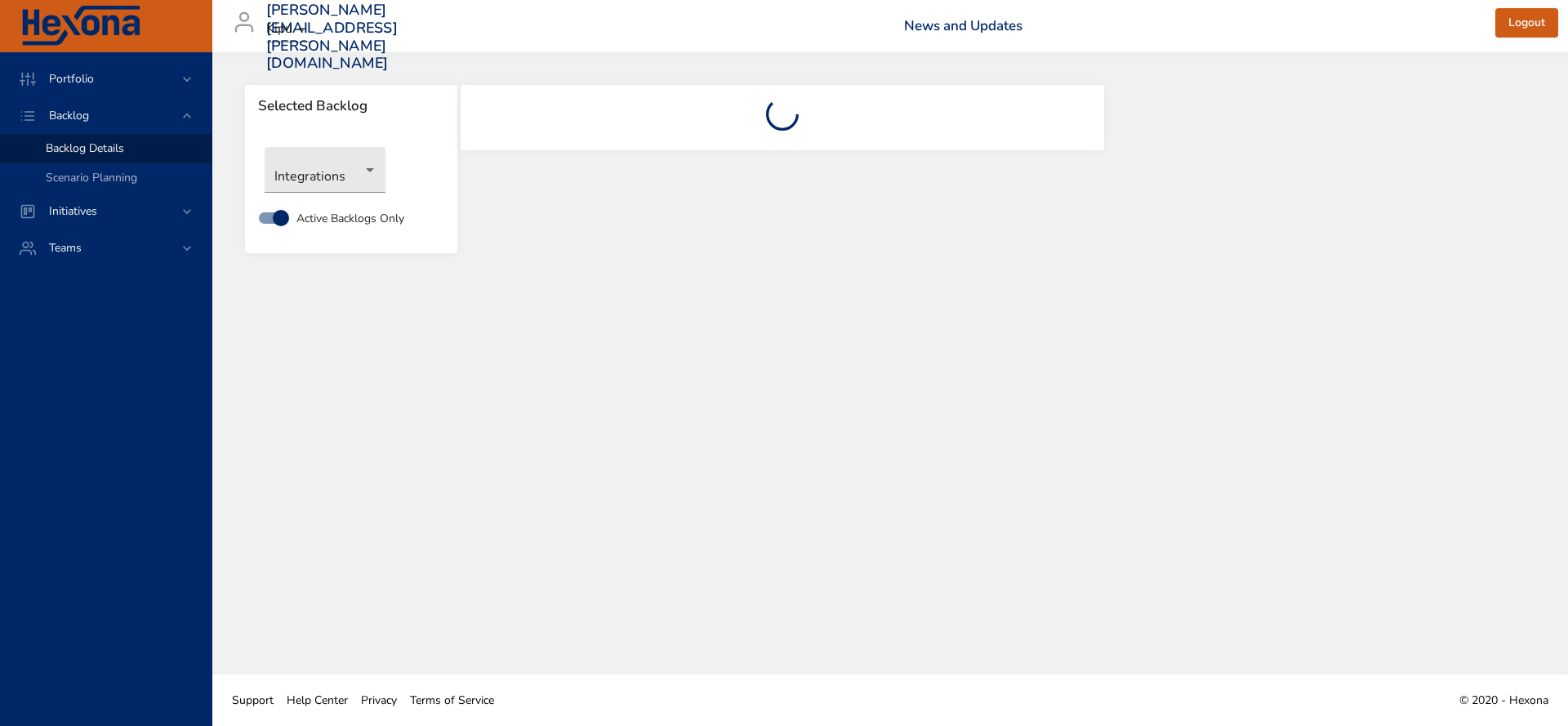
click at [88, 25] on img at bounding box center [81, 26] width 122 height 41
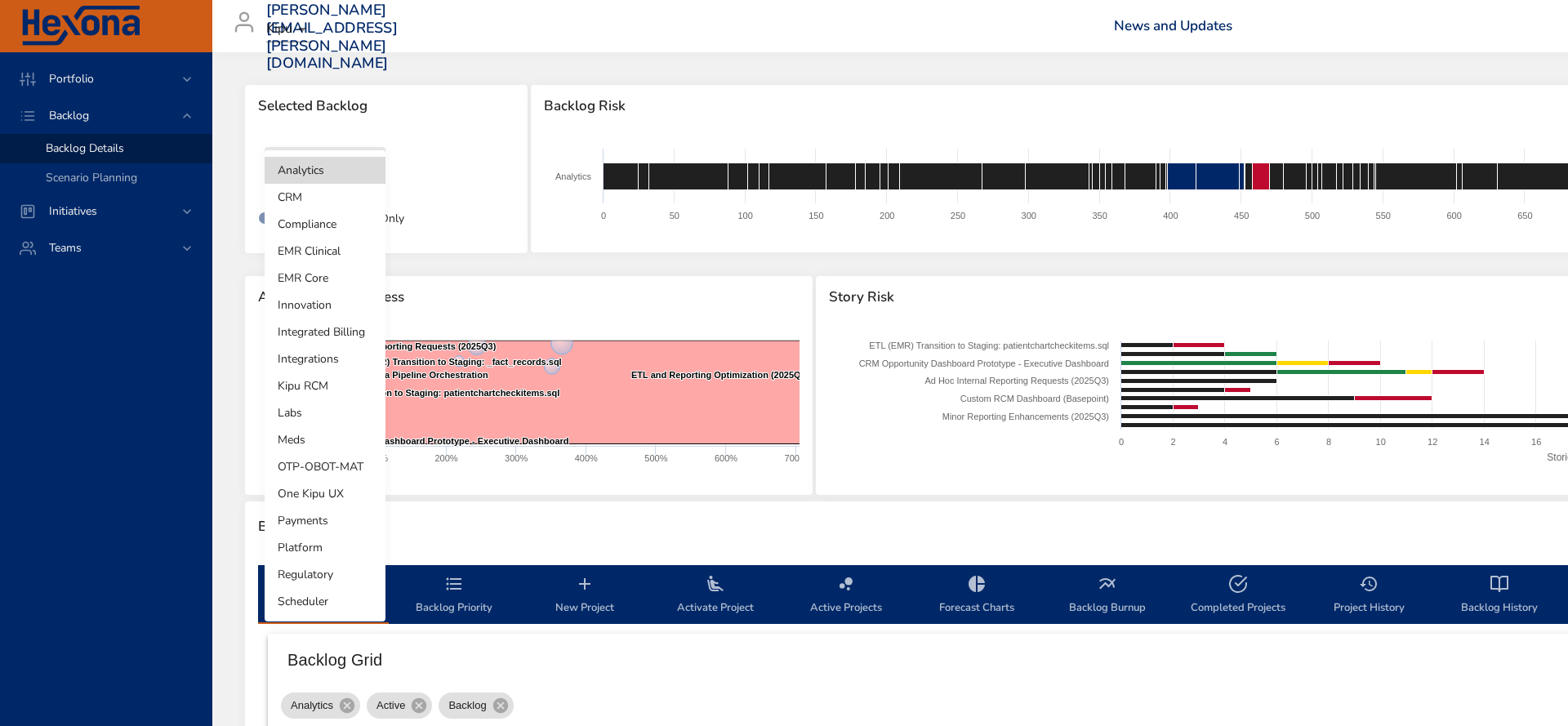
click at [360, 172] on body "Portfolio Backlog Backlog Details Scenario Planning Initiatives Teams jeremy.de…" at bounding box center [784, 363] width 1568 height 726
click at [317, 361] on li "Integrations" at bounding box center [324, 358] width 121 height 27
